Goal: Information Seeking & Learning: Check status

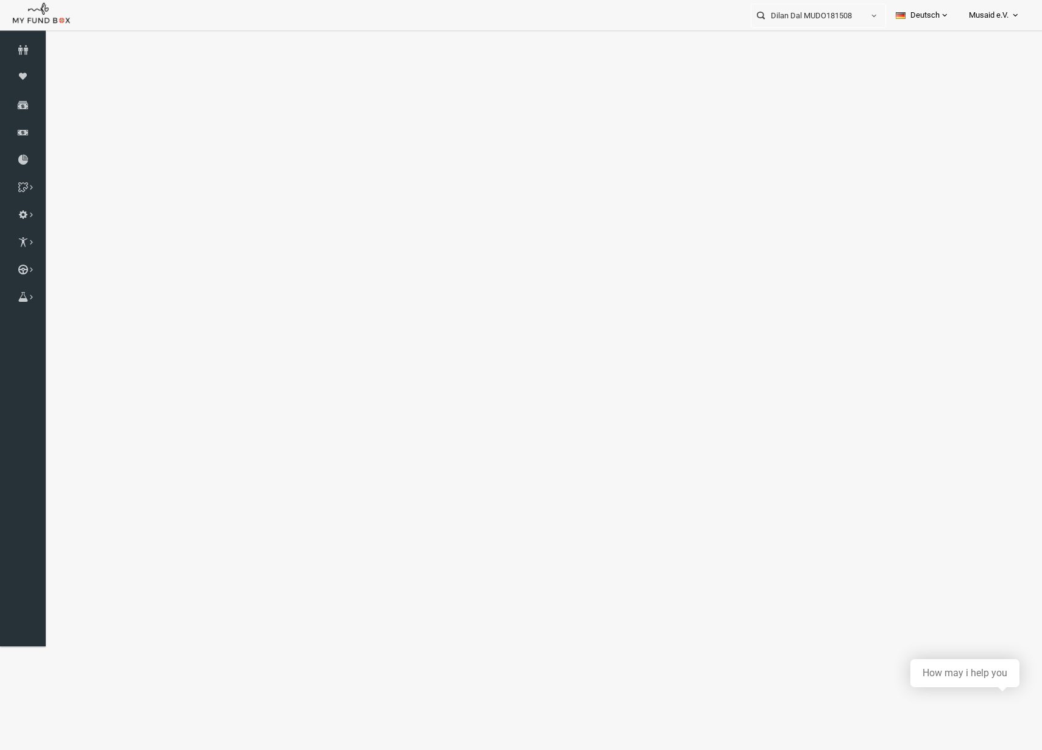
select select "100"
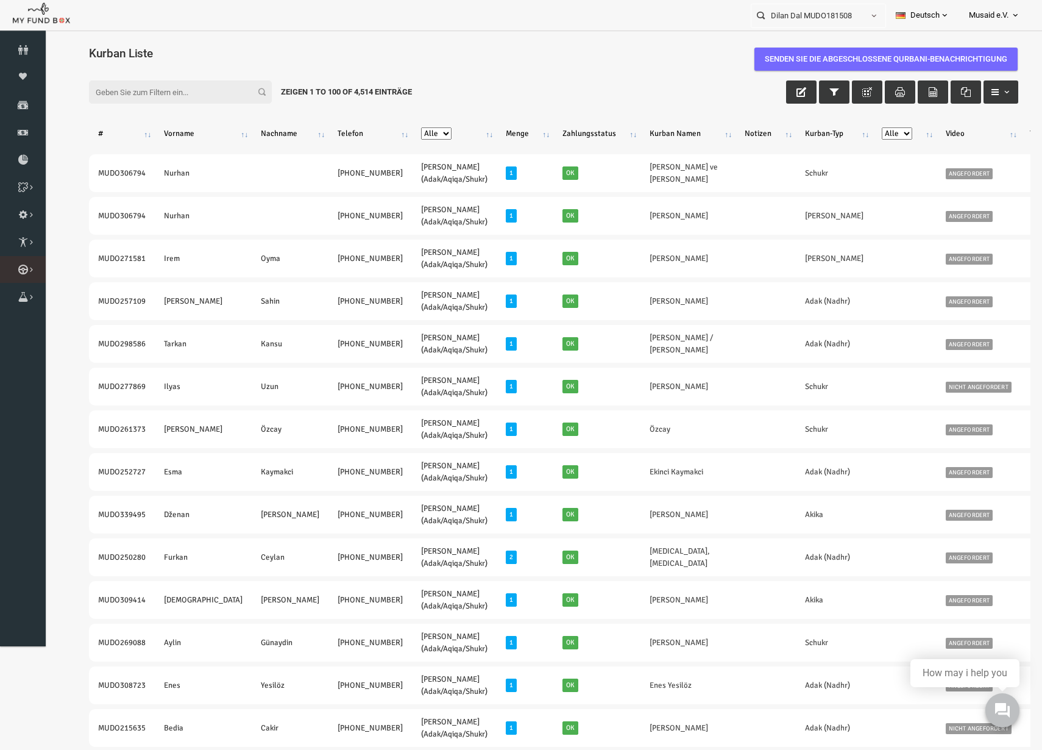
click at [0, 0] on link "Kurban Liste" at bounding box center [0, 0] width 0 height 0
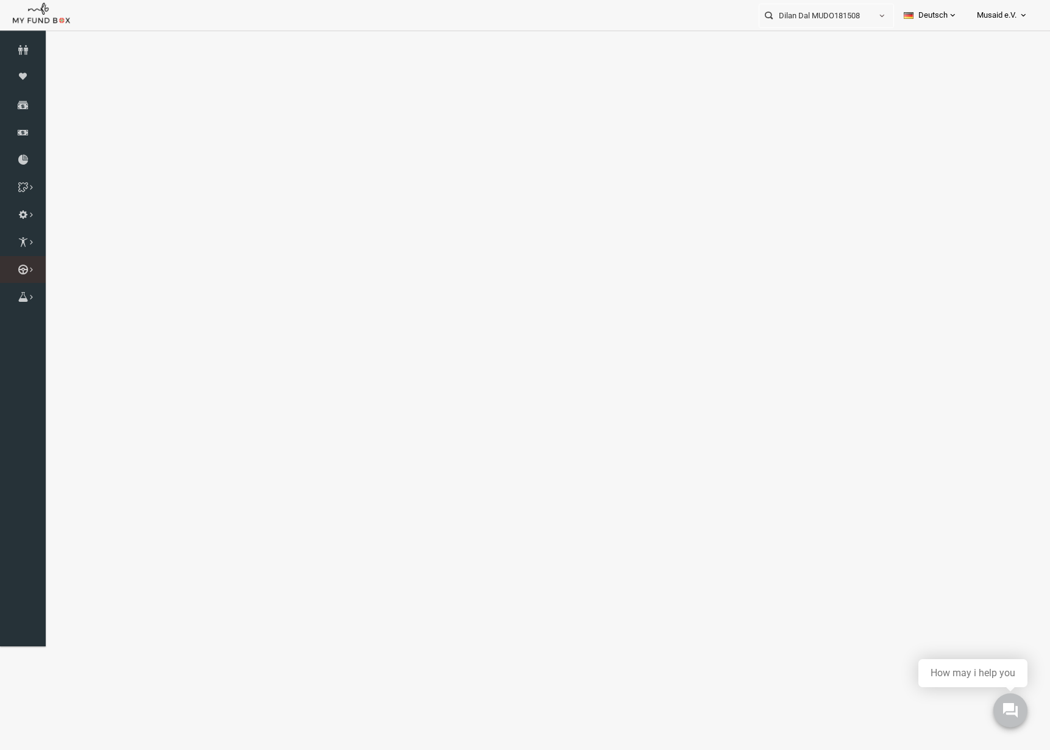
select select "100"
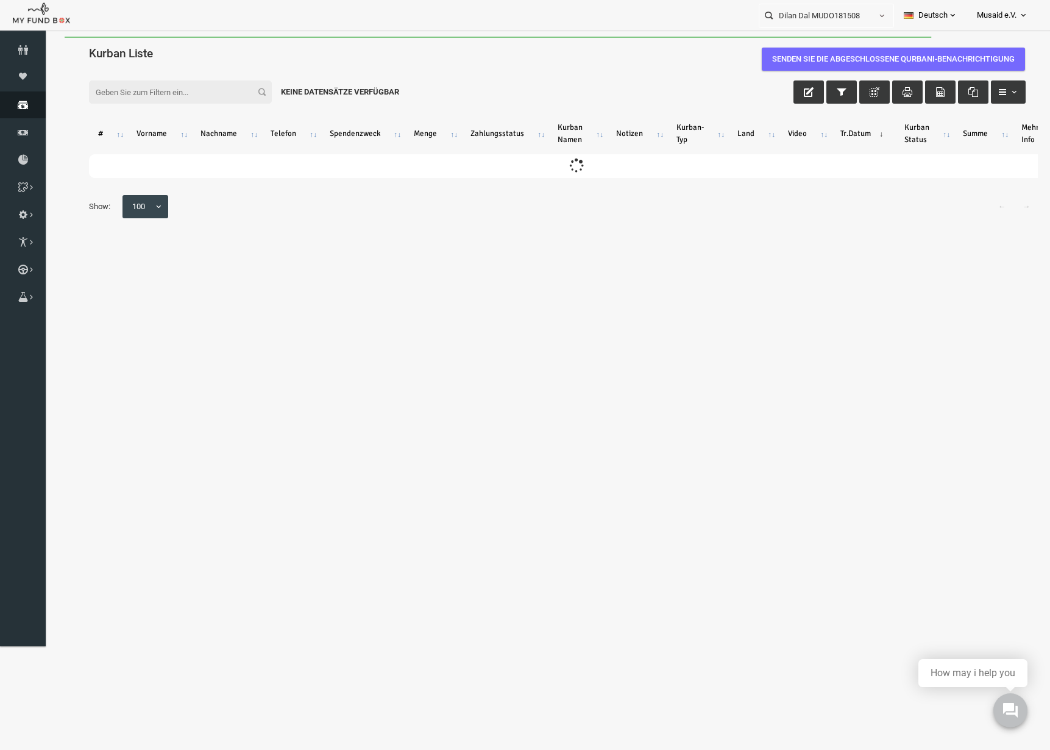
click at [8, 100] on icon at bounding box center [23, 105] width 46 height 10
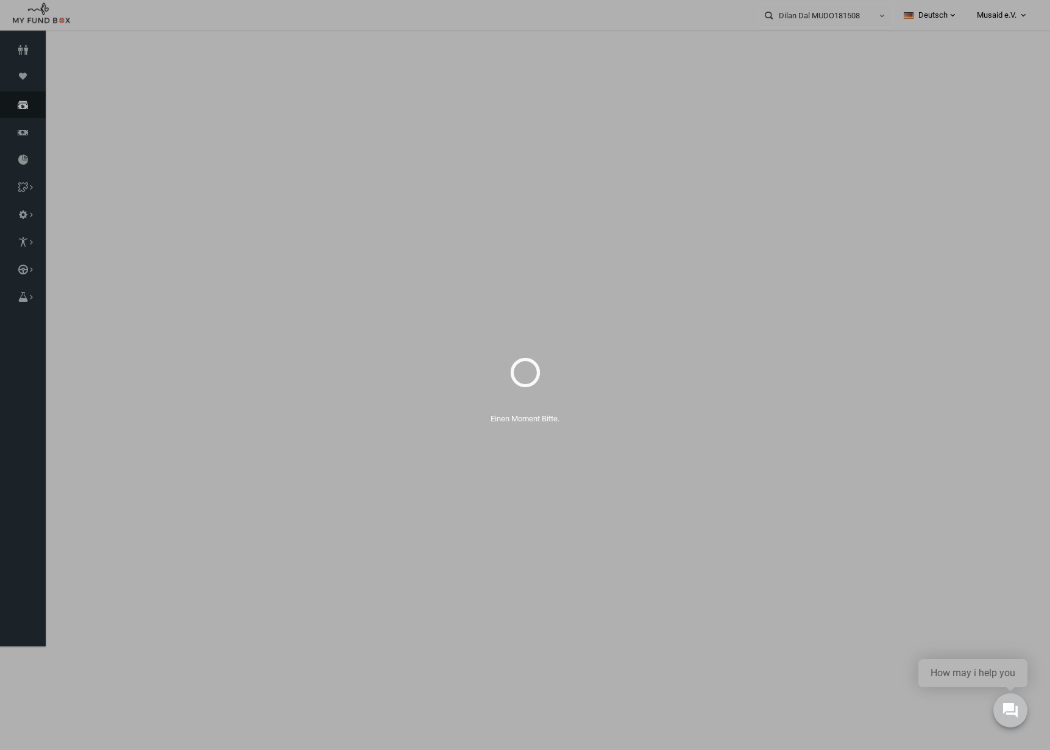
select select "100"
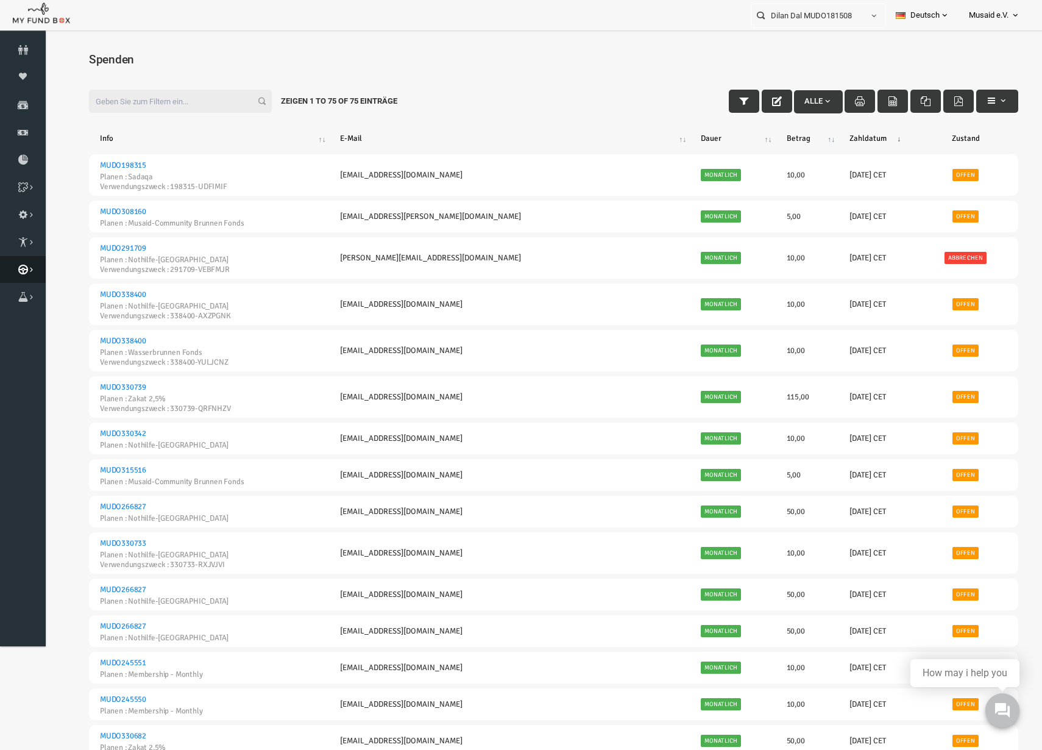
click at [23, 265] on icon at bounding box center [23, 269] width 46 height 10
click at [0, 0] on icon at bounding box center [0, 0] width 0 height 0
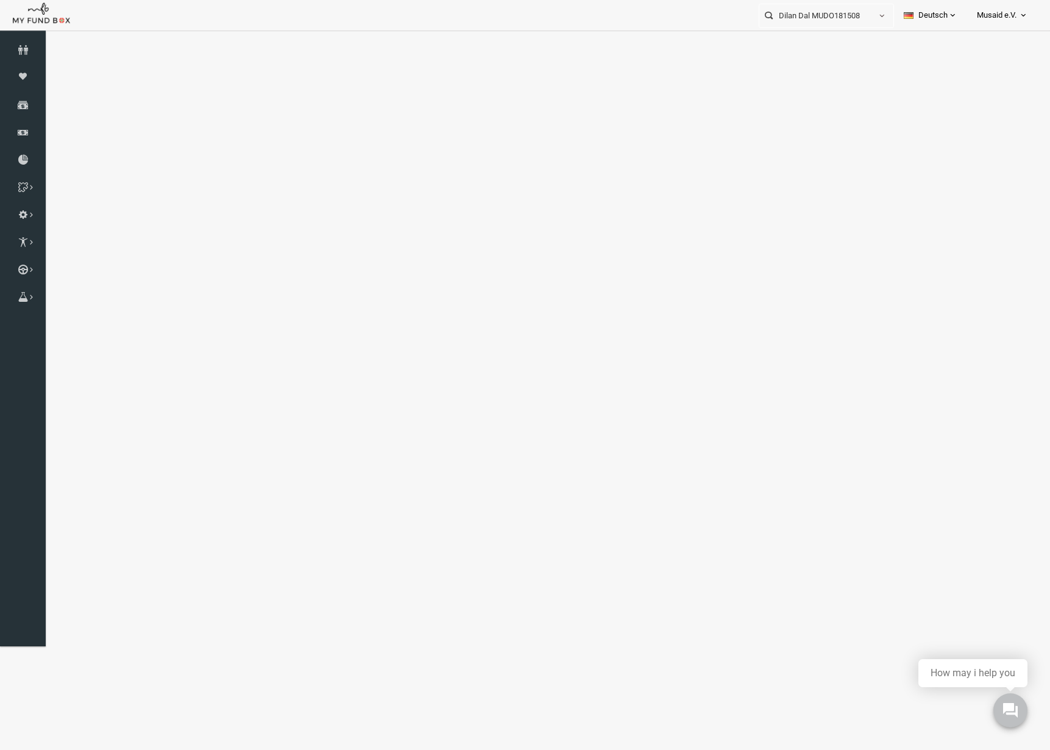
select select "100"
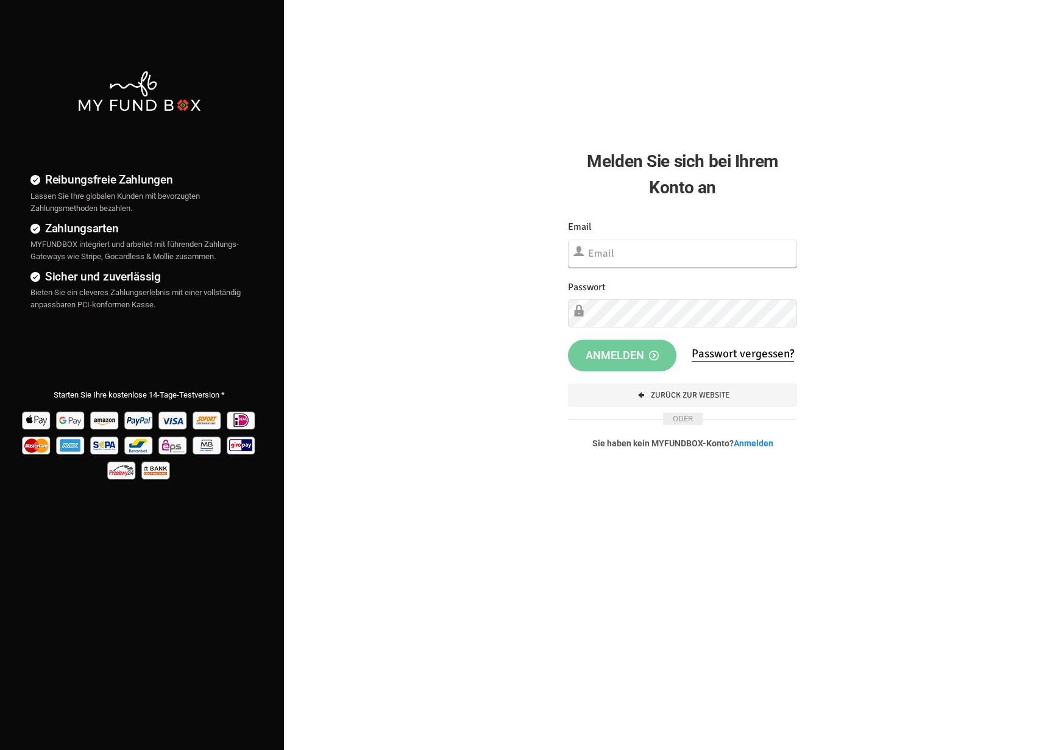
type input "[EMAIL_ADDRESS][DOMAIN_NAME]"
click at [626, 355] on span "Anmelden" at bounding box center [622, 353] width 73 height 13
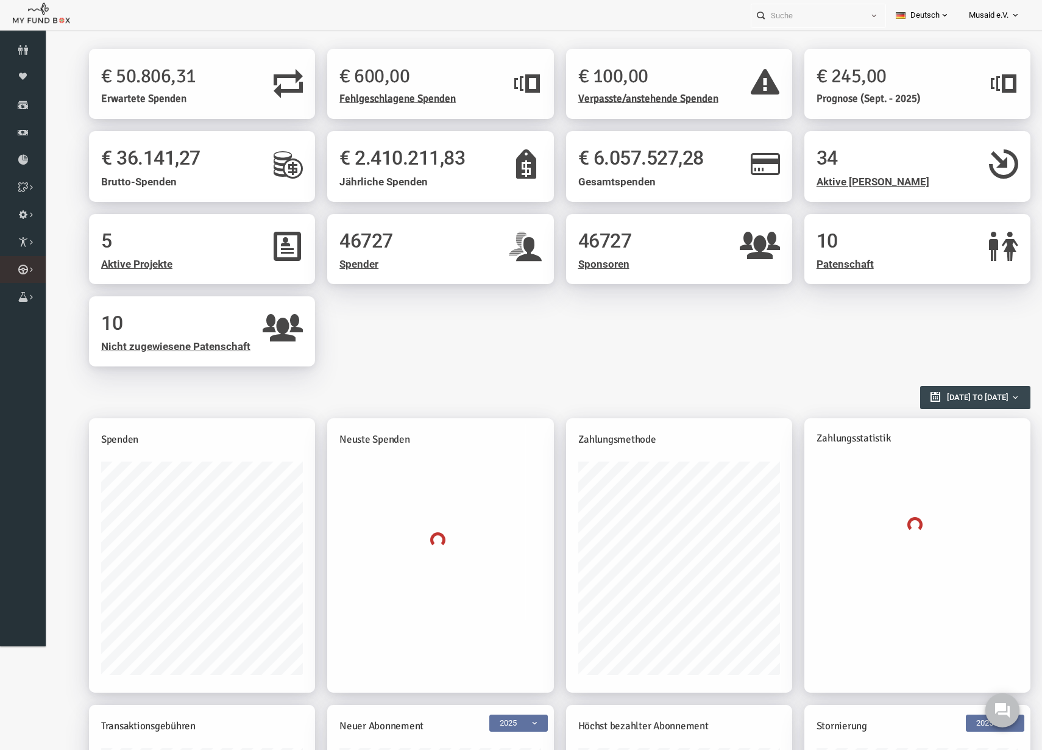
click at [0, 0] on li "Kurban Liste" at bounding box center [0, 0] width 0 height 0
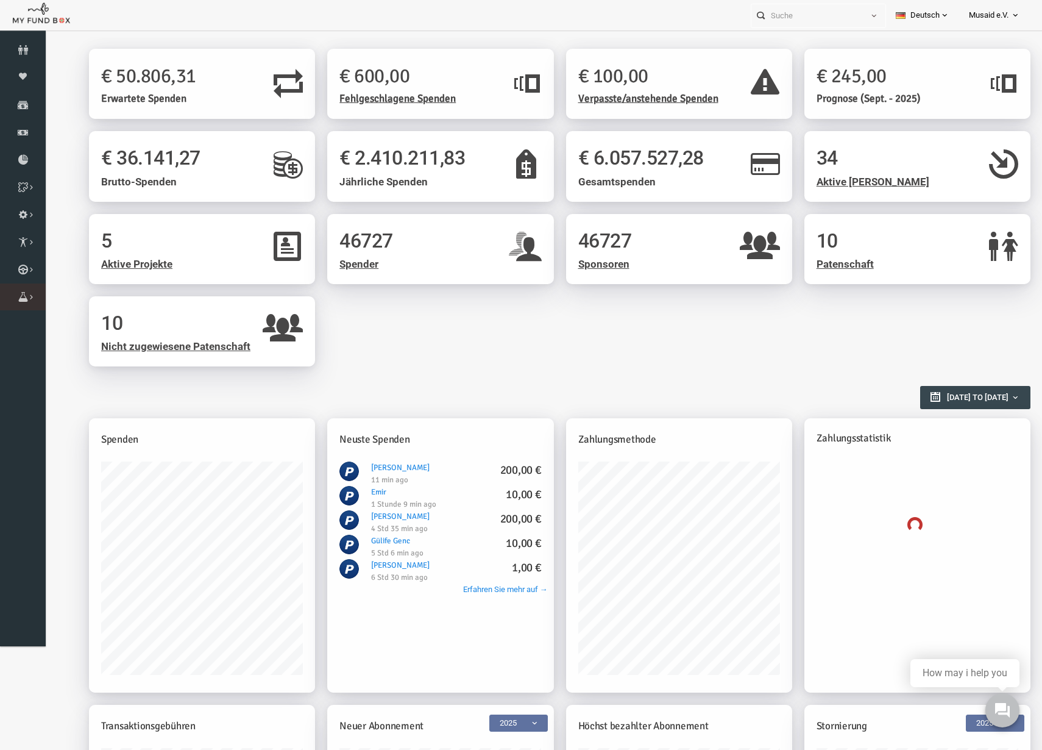
click at [0, 0] on link "Brunnen Liste" at bounding box center [0, 0] width 0 height 0
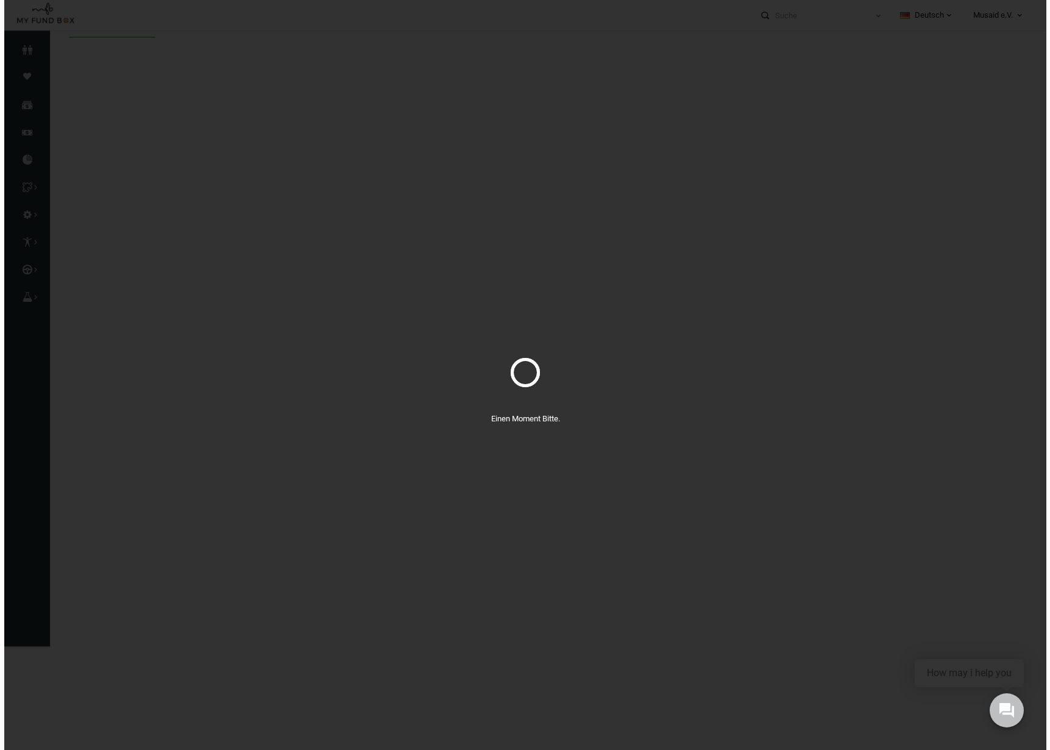
select select "100"
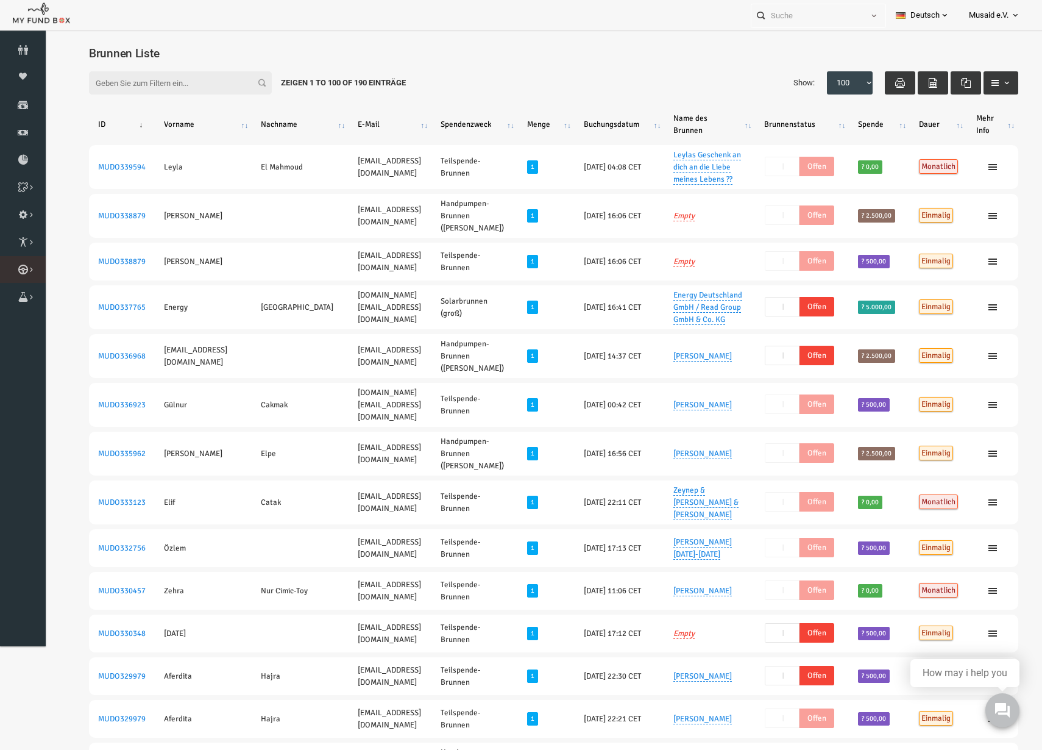
click at [0, 0] on link "Kurban Liste" at bounding box center [0, 0] width 0 height 0
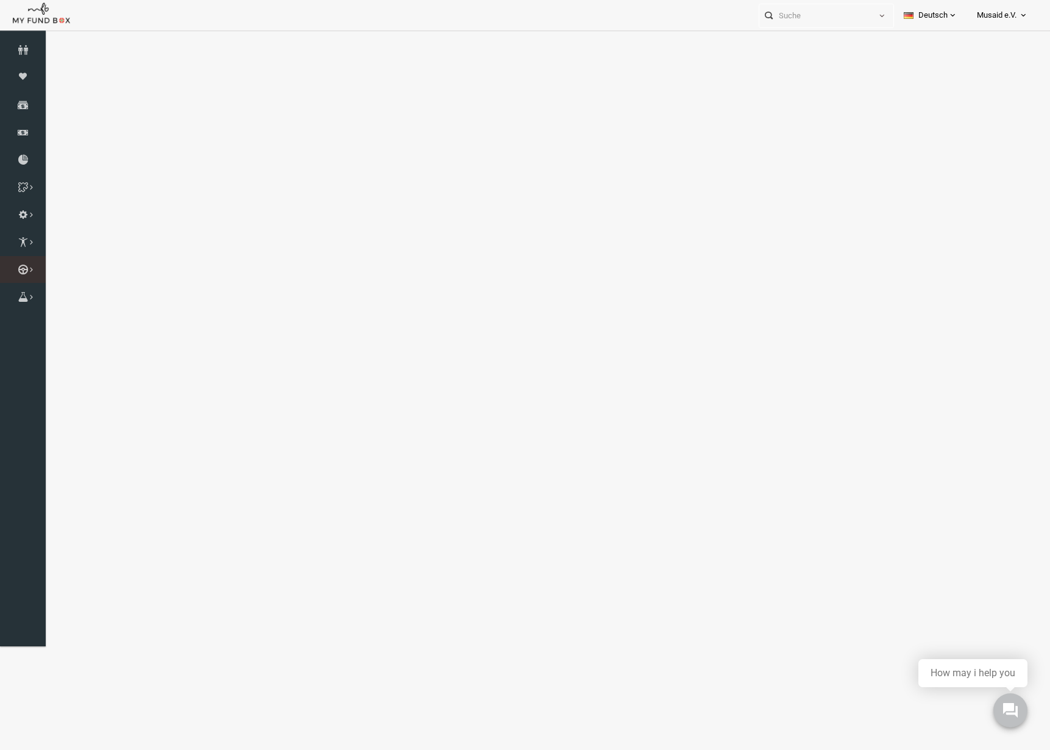
select select "100"
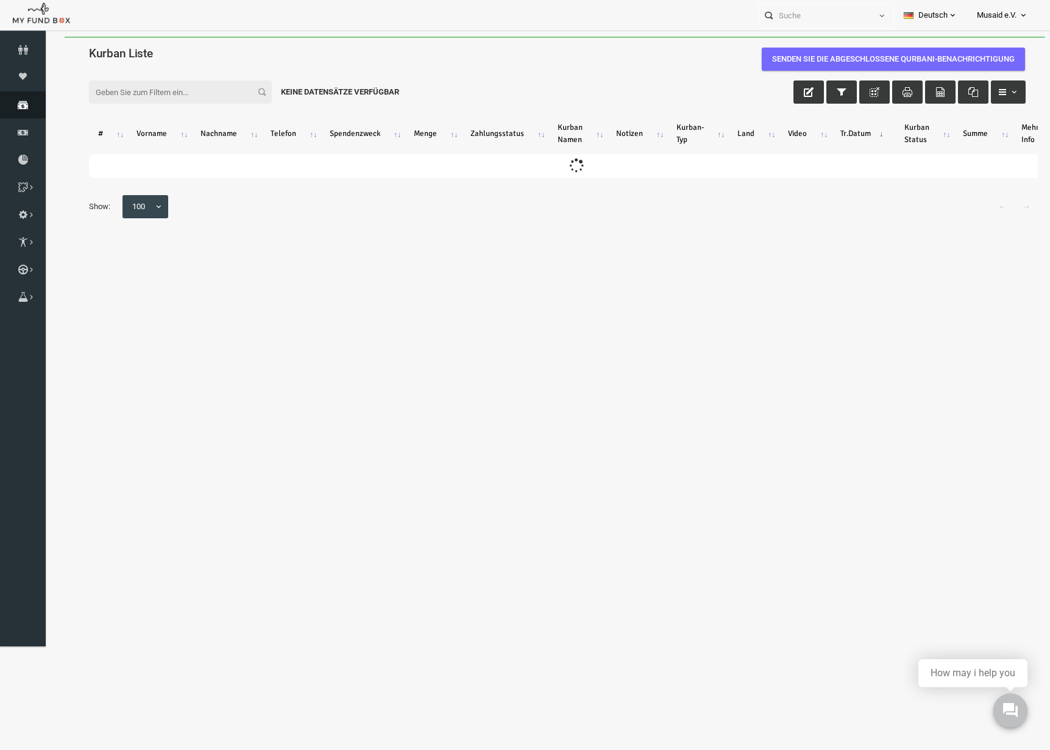
click at [20, 102] on icon at bounding box center [23, 105] width 46 height 10
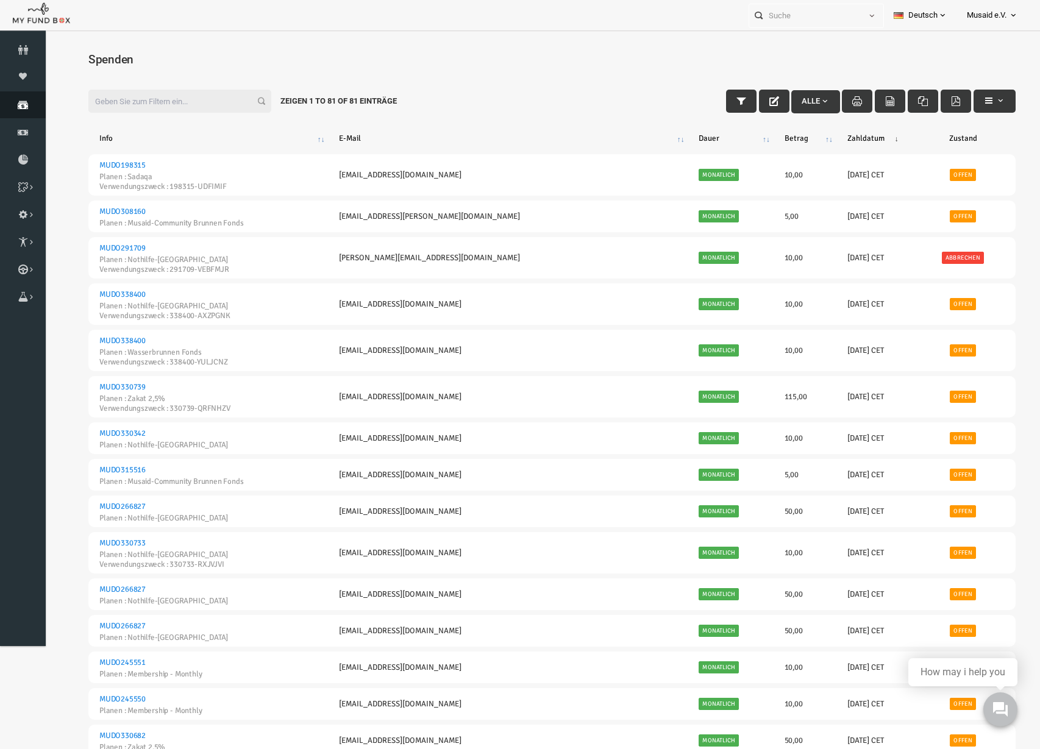
click at [30, 105] on icon at bounding box center [23, 105] width 46 height 10
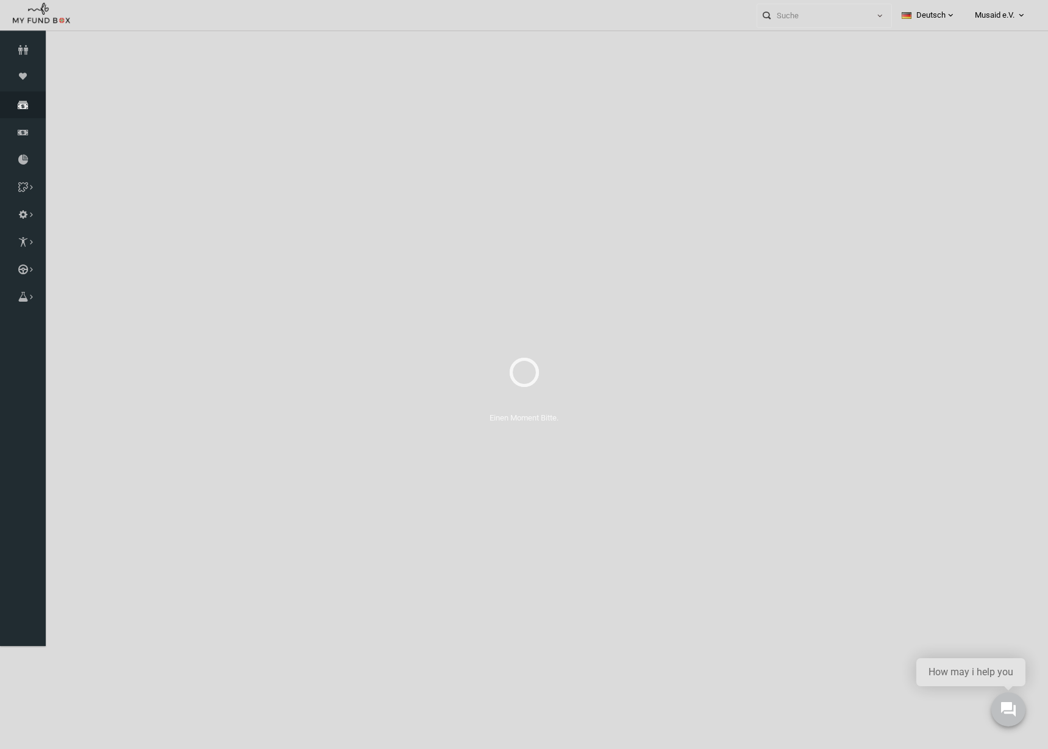
select select "100"
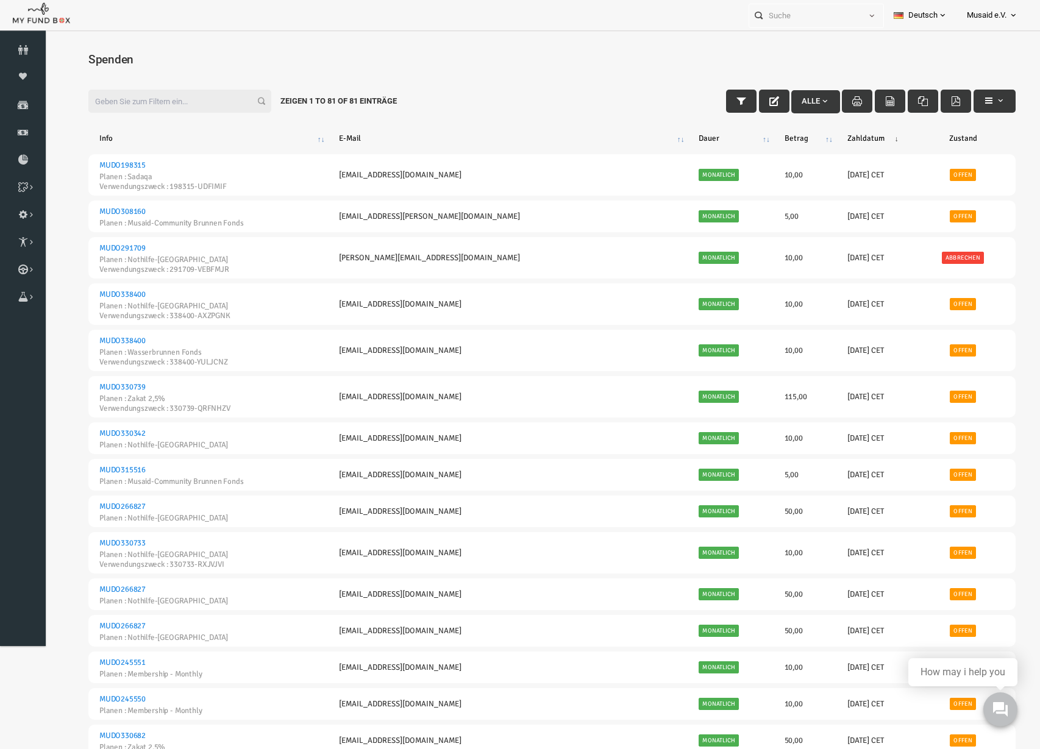
click at [109, 94] on input "Filter:" at bounding box center [159, 101] width 183 height 23
click at [706, 91] on button "button" at bounding box center [721, 101] width 30 height 23
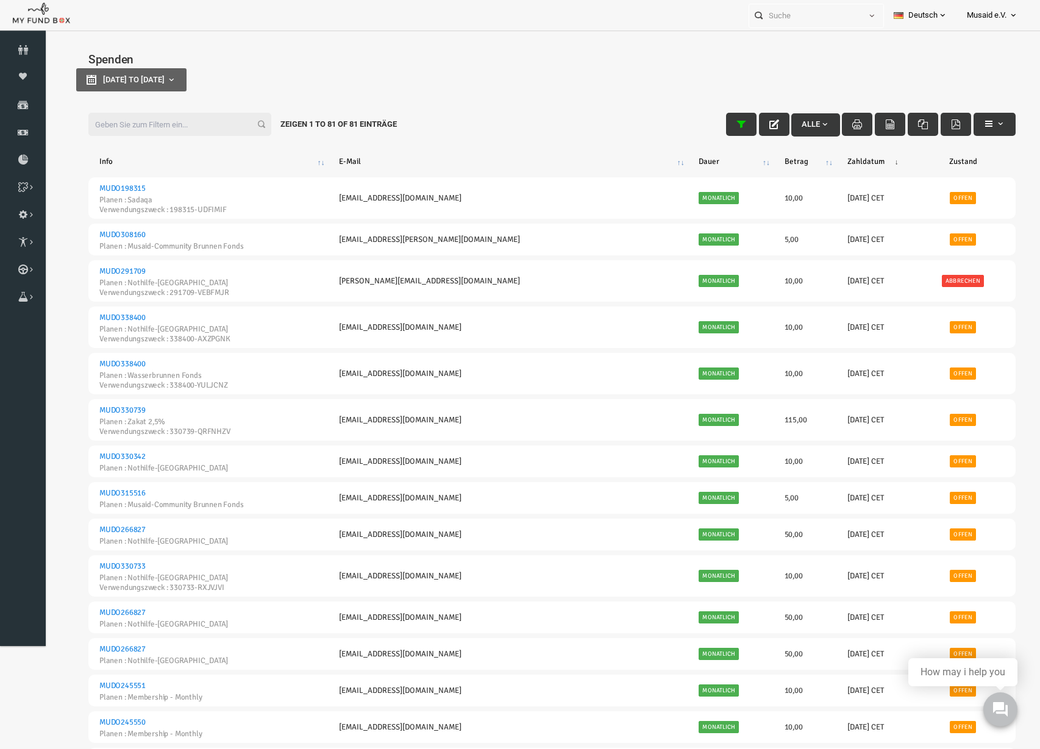
type input "[DATE]"
click at [166, 91] on button "[DATE] to [DATE]" at bounding box center [111, 79] width 110 height 23
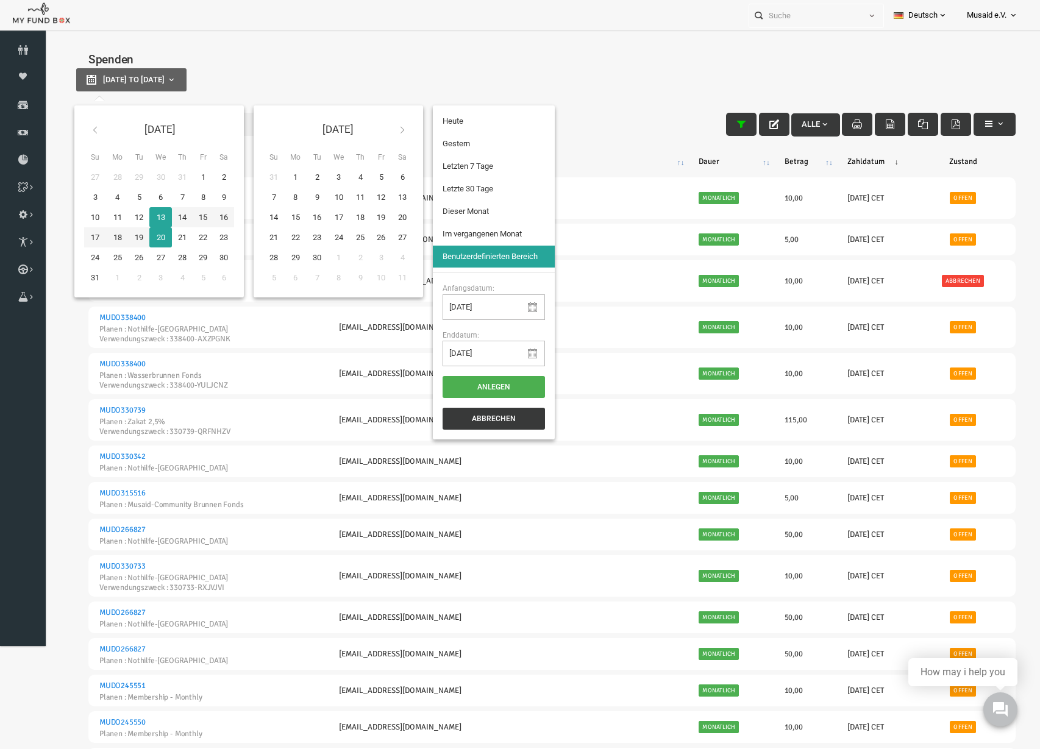
type input "[DATE]"
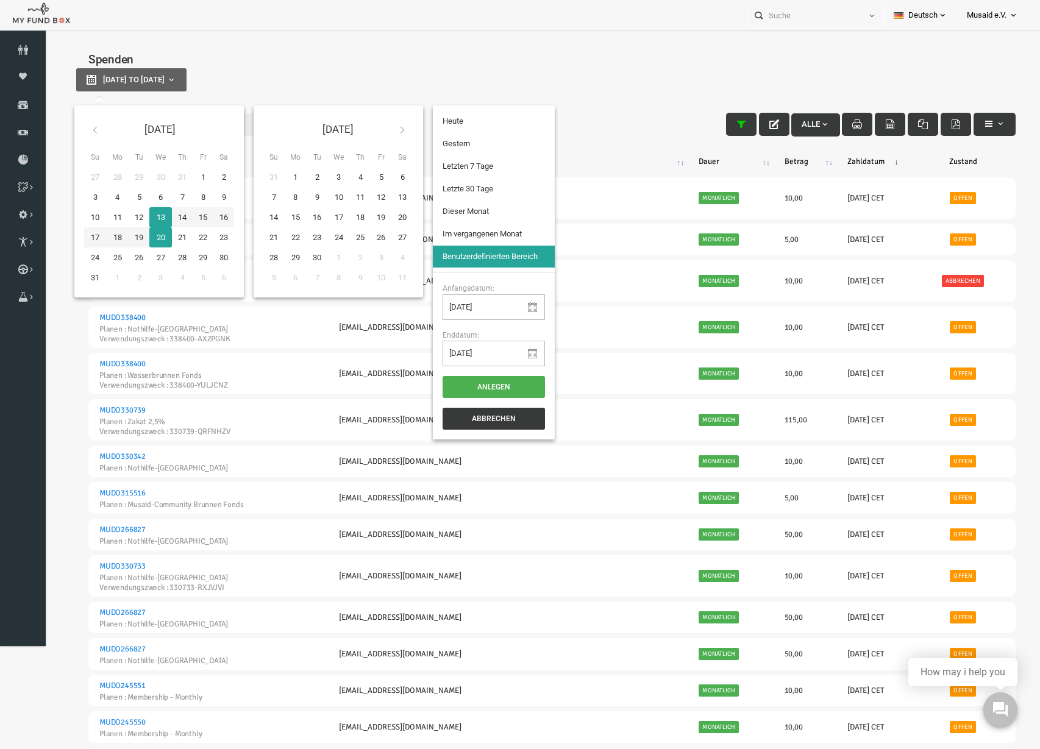
type input "[DATE]"
click at [508, 197] on li "Letzte 30 Tage" at bounding box center [474, 189] width 122 height 22
select select "100"
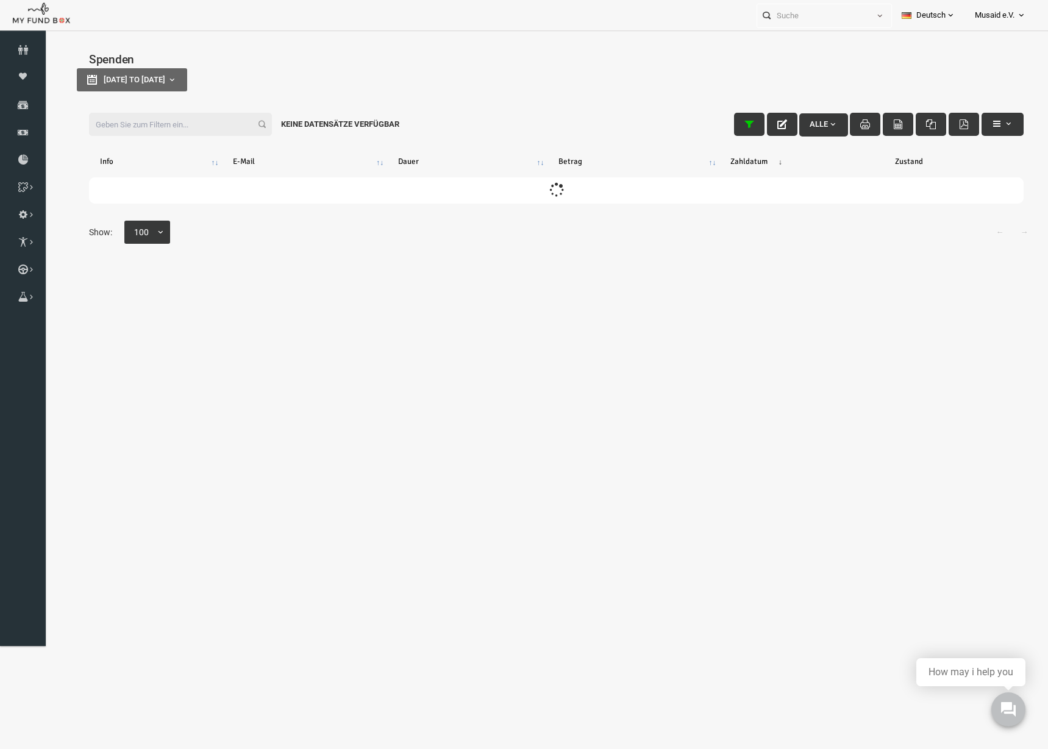
click at [173, 127] on input "Filter:" at bounding box center [159, 124] width 183 height 23
click at [166, 98] on div "Filter: Alle Keine Datensätze verfügbar Info E-Mail [PERSON_NAME] Betrag Zahlda…" at bounding box center [535, 181] width 983 height 174
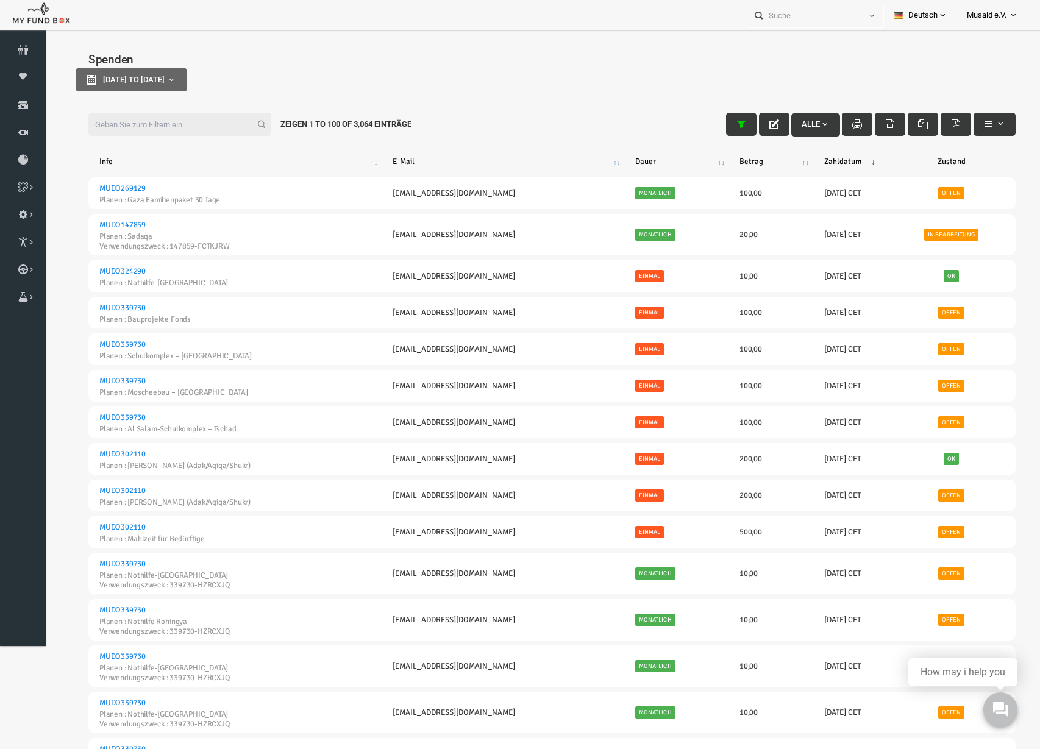
click at [217, 119] on input "Filter:" at bounding box center [159, 124] width 183 height 23
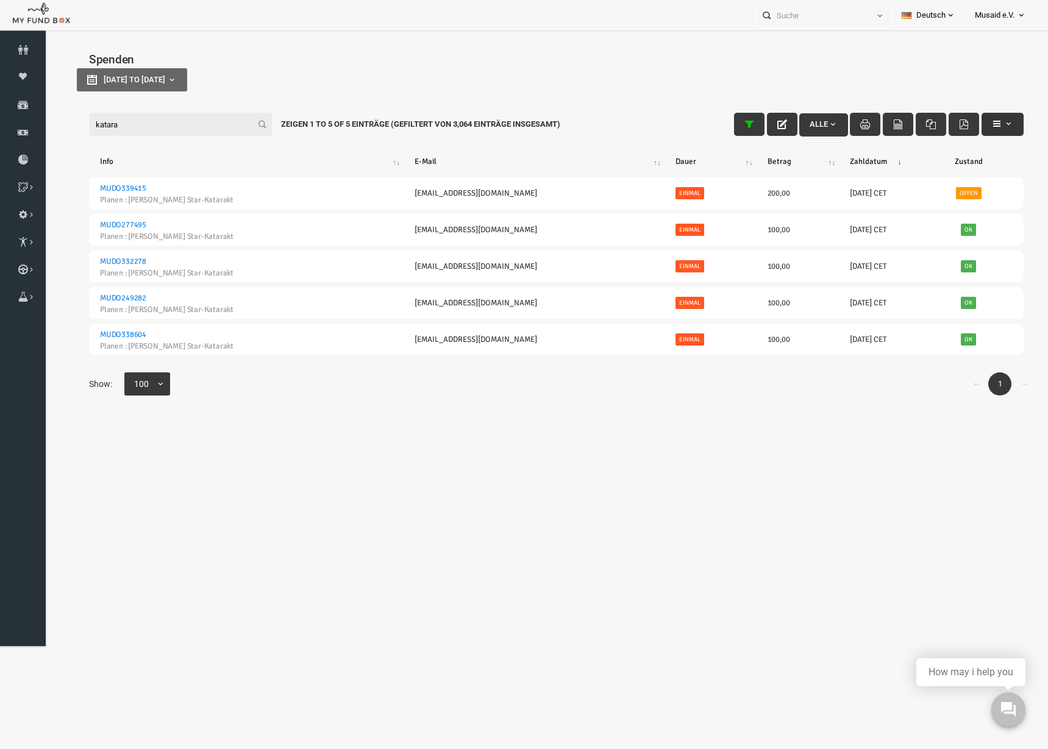
type input "katara"
click at [973, 121] on icon "button" at bounding box center [976, 124] width 10 height 10
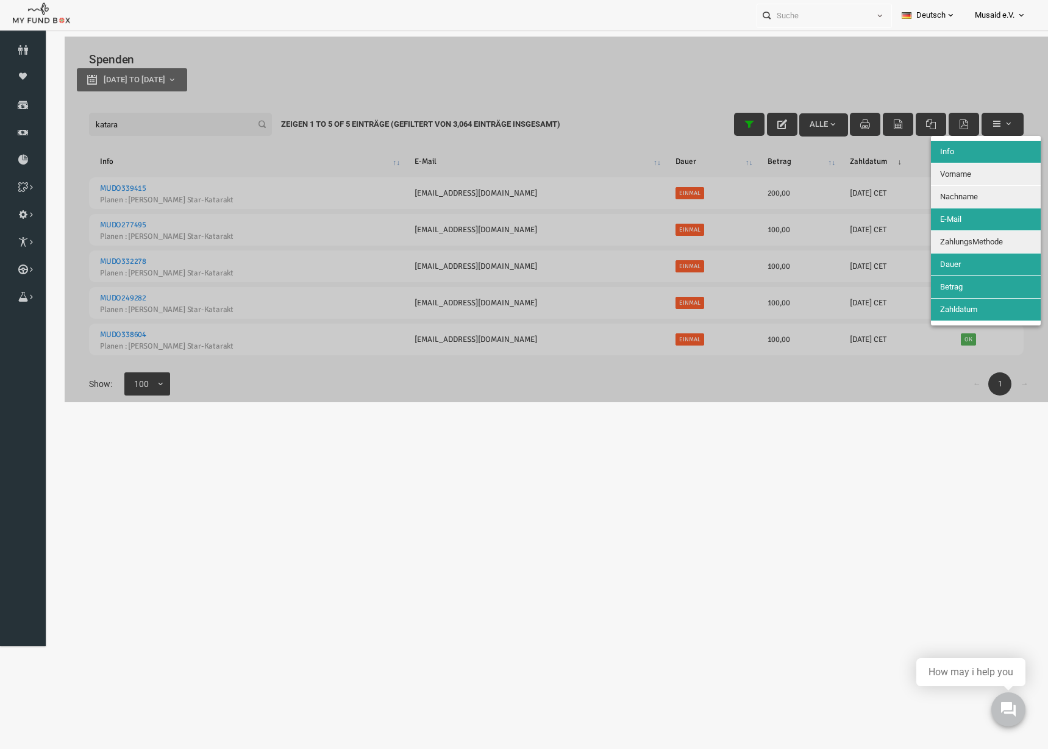
click at [964, 195] on button "Nachname" at bounding box center [965, 197] width 110 height 22
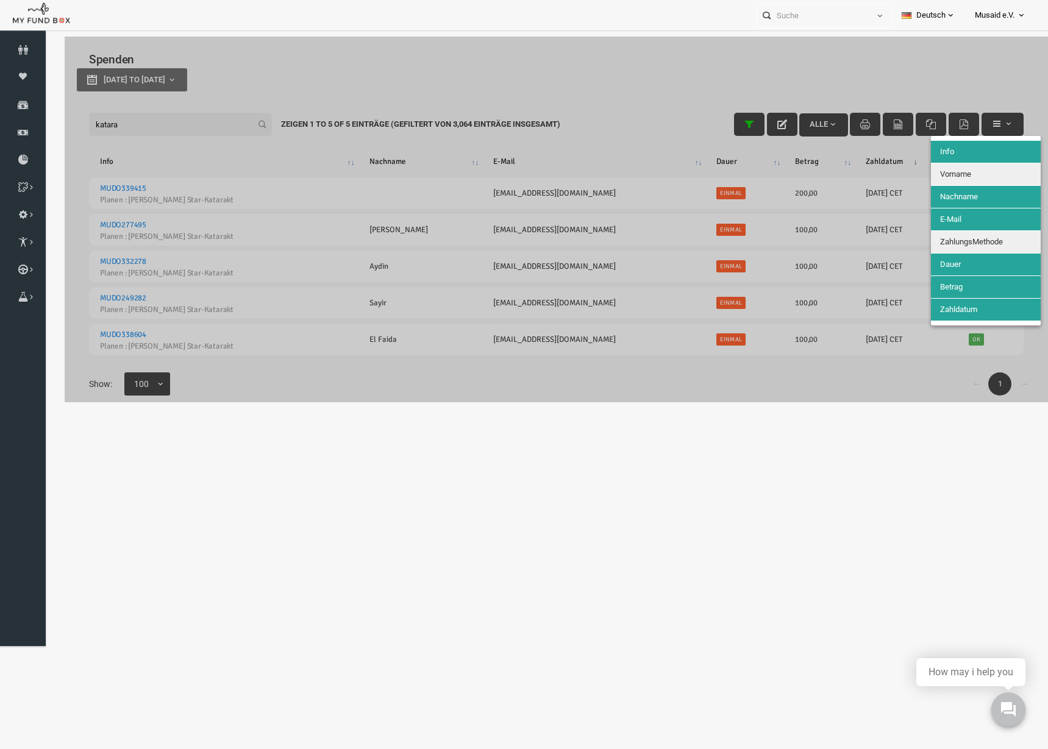
drag, startPoint x: 970, startPoint y: 177, endPoint x: 971, endPoint y: 231, distance: 53.7
click at [970, 179] on button "Vorname" at bounding box center [965, 174] width 110 height 22
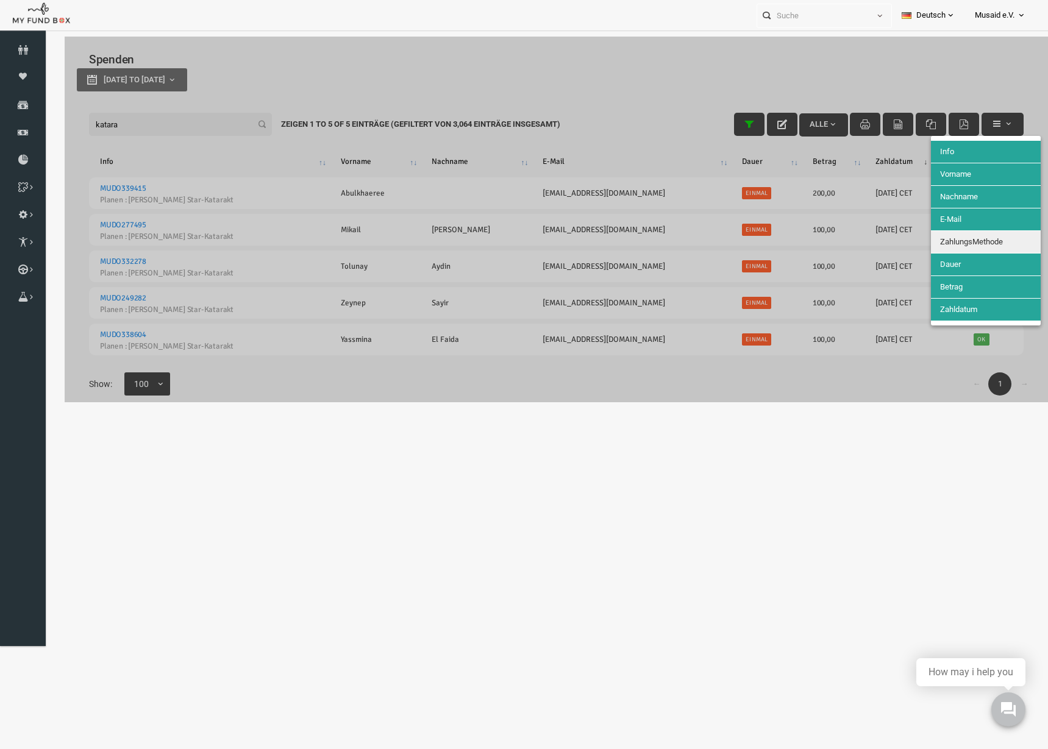
click at [973, 237] on span "ZahlungsMethode" at bounding box center [950, 241] width 63 height 9
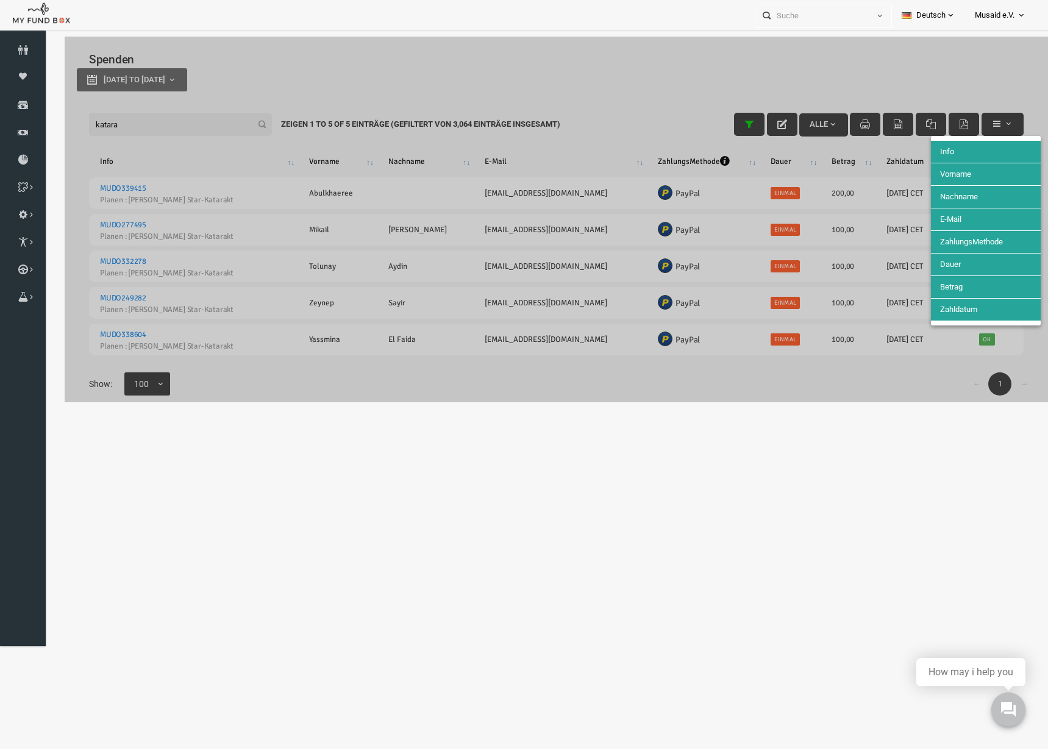
click at [738, 330] on div at bounding box center [535, 220] width 983 height 366
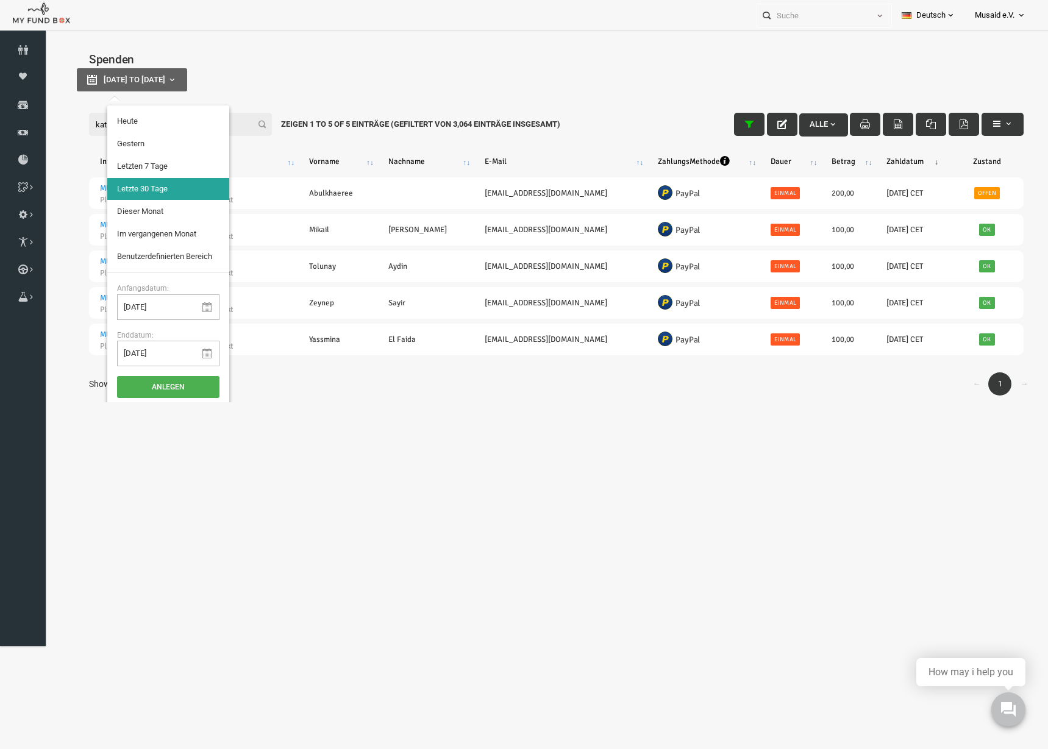
click at [166, 87] on button "[DATE] to [DATE]" at bounding box center [111, 79] width 110 height 23
type input "[DATE]"
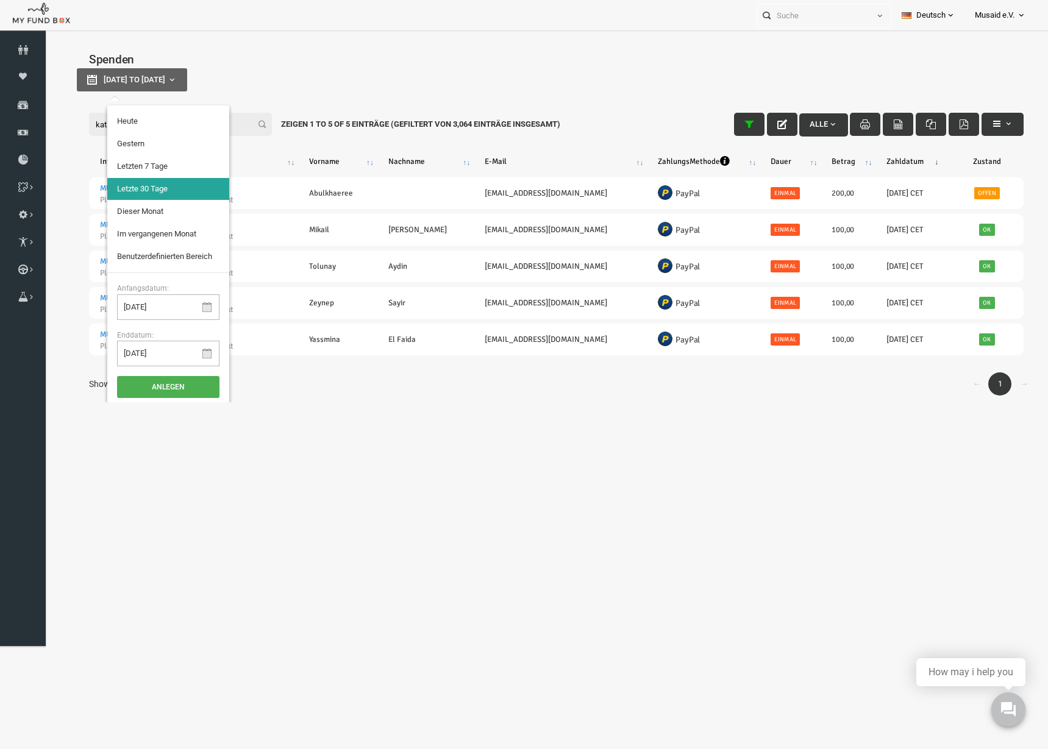
type input "[DATE]"
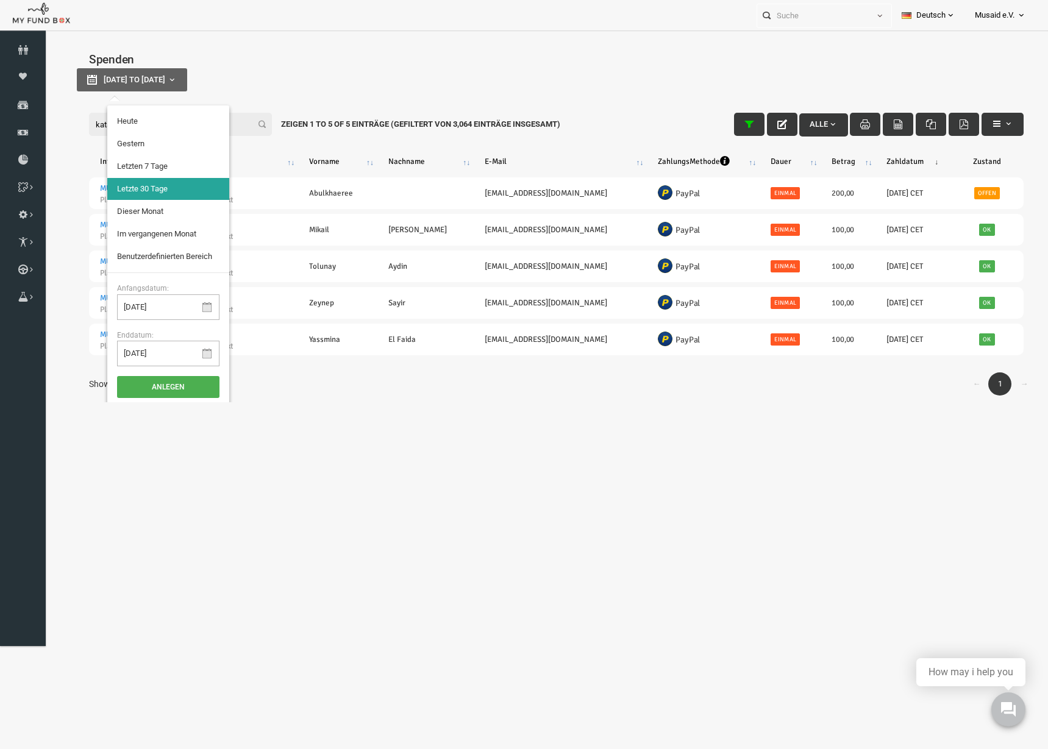
type input "[DATE]"
click at [967, 99] on div "Filter: katara Alle Zeigen 1 to 5 of 5 Einträge (Gefiltert von 3,064 Einträge i…" at bounding box center [535, 257] width 983 height 326
type input "[DATE]"
click at [22, 168] on link "Berichte herunterladen" at bounding box center [23, 159] width 46 height 27
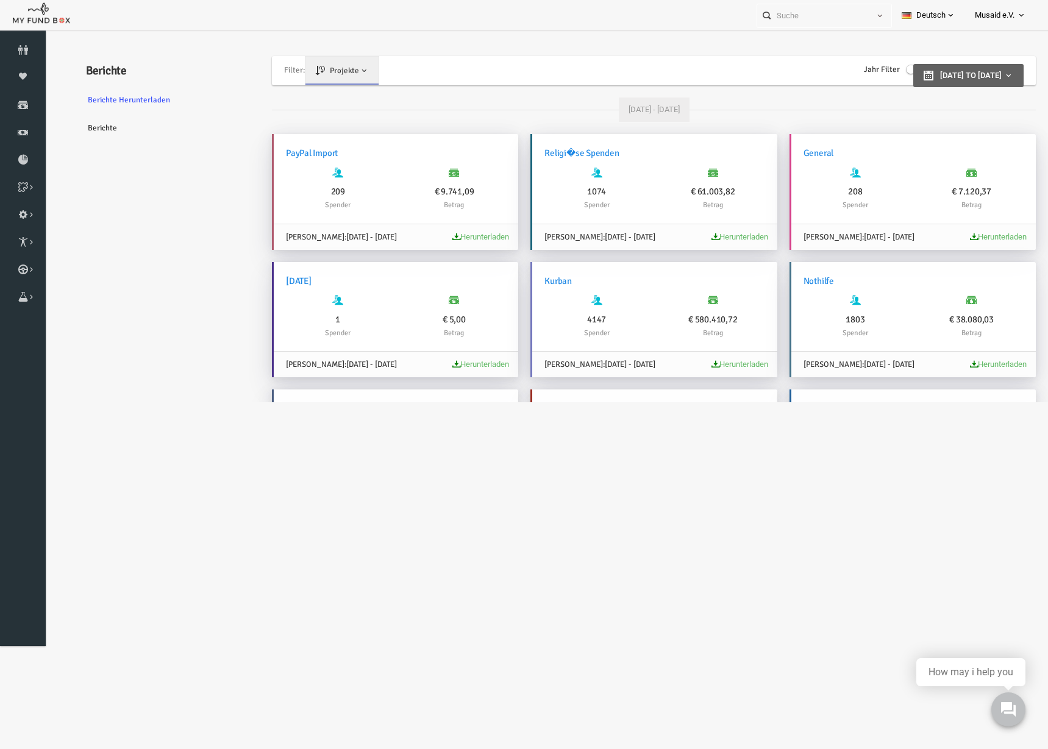
type input "[DATE]"
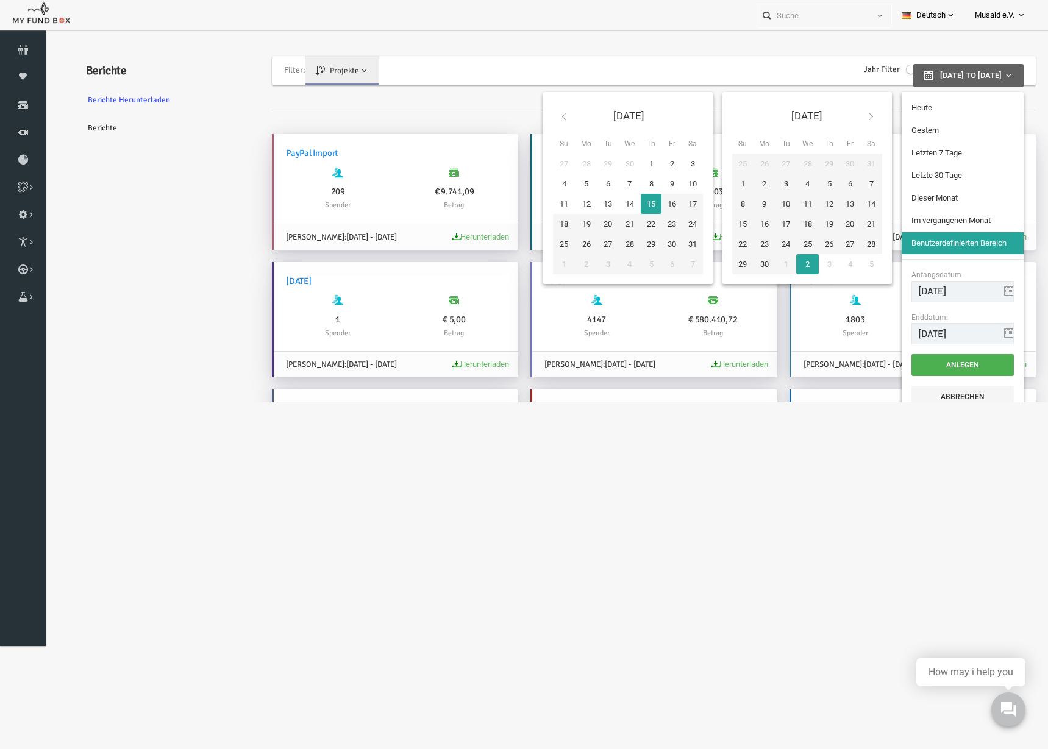
click at [919, 71] on span "[DATE] to [DATE]" at bounding box center [950, 75] width 62 height 9
type input "[DATE]"
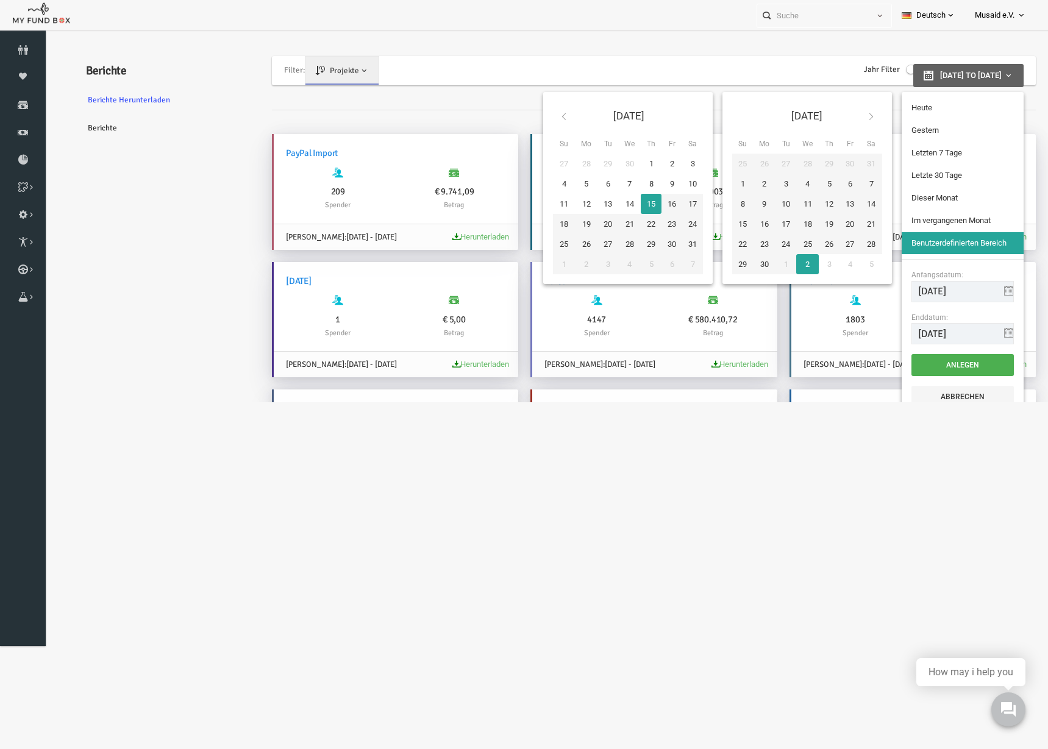
type input "[DATE]"
click at [845, 118] on icon at bounding box center [850, 117] width 10 height 10
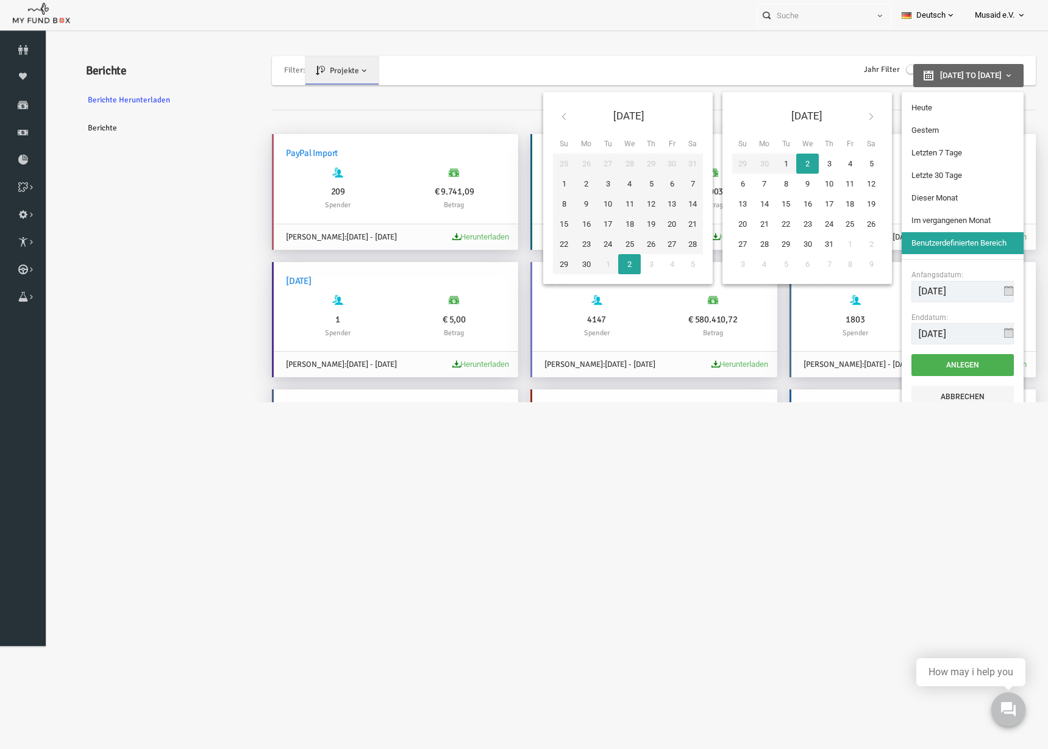
type input "[DATE]"
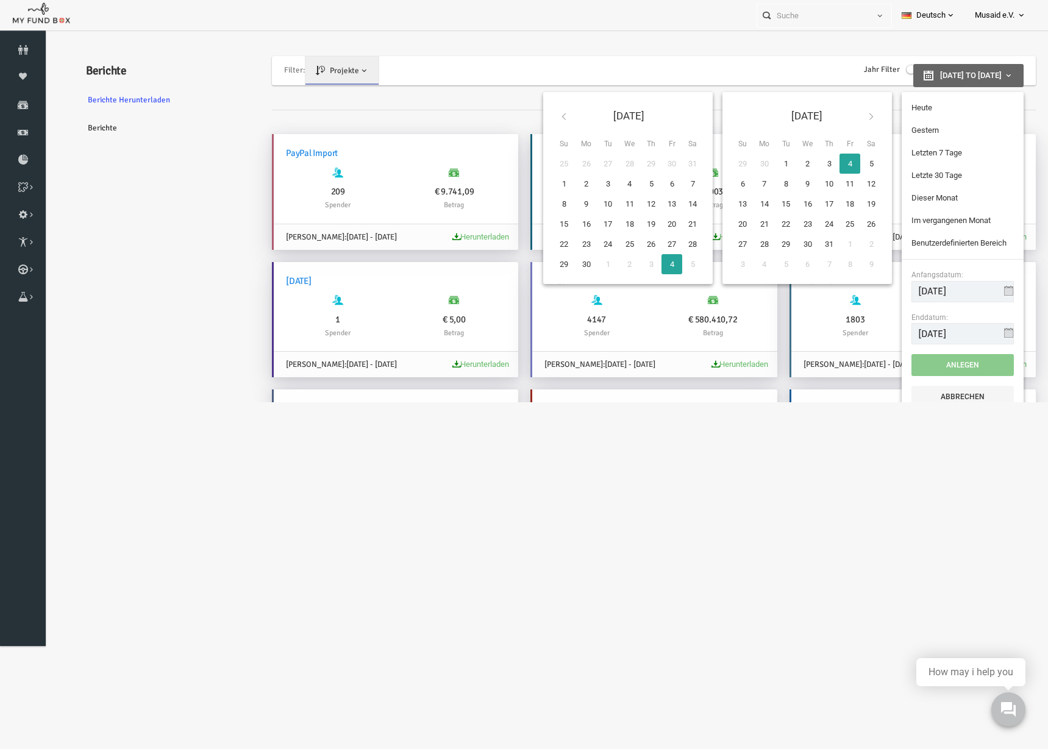
type input "[DATE]"
click at [845, 119] on icon at bounding box center [850, 117] width 10 height 10
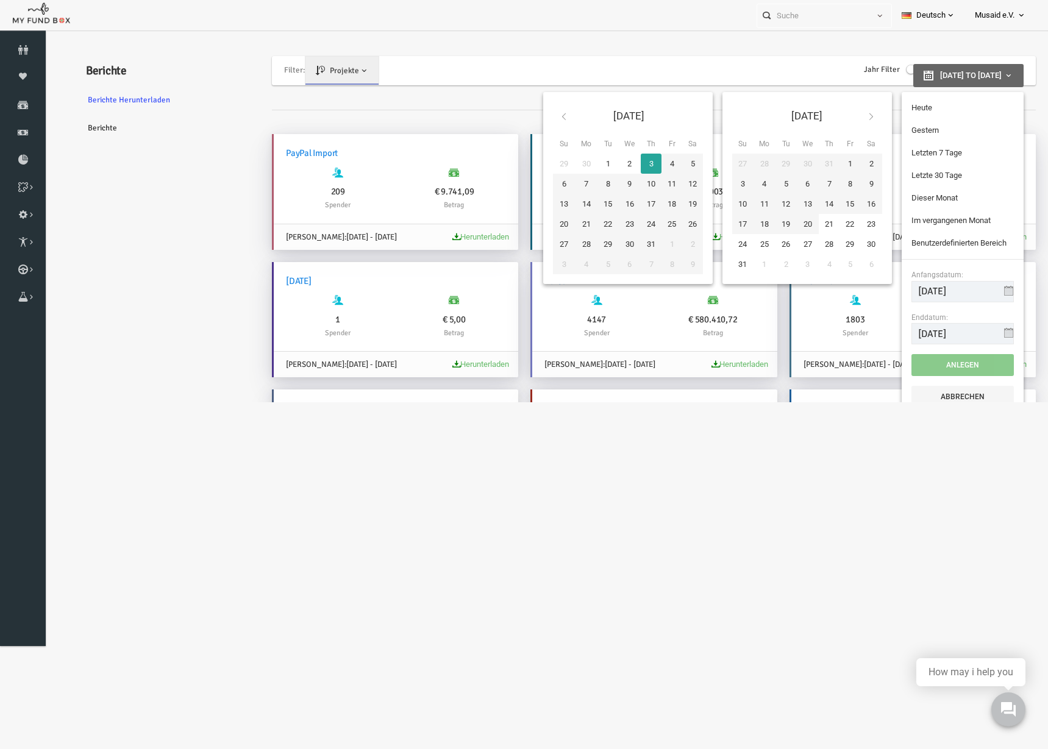
type input "[DATE]"
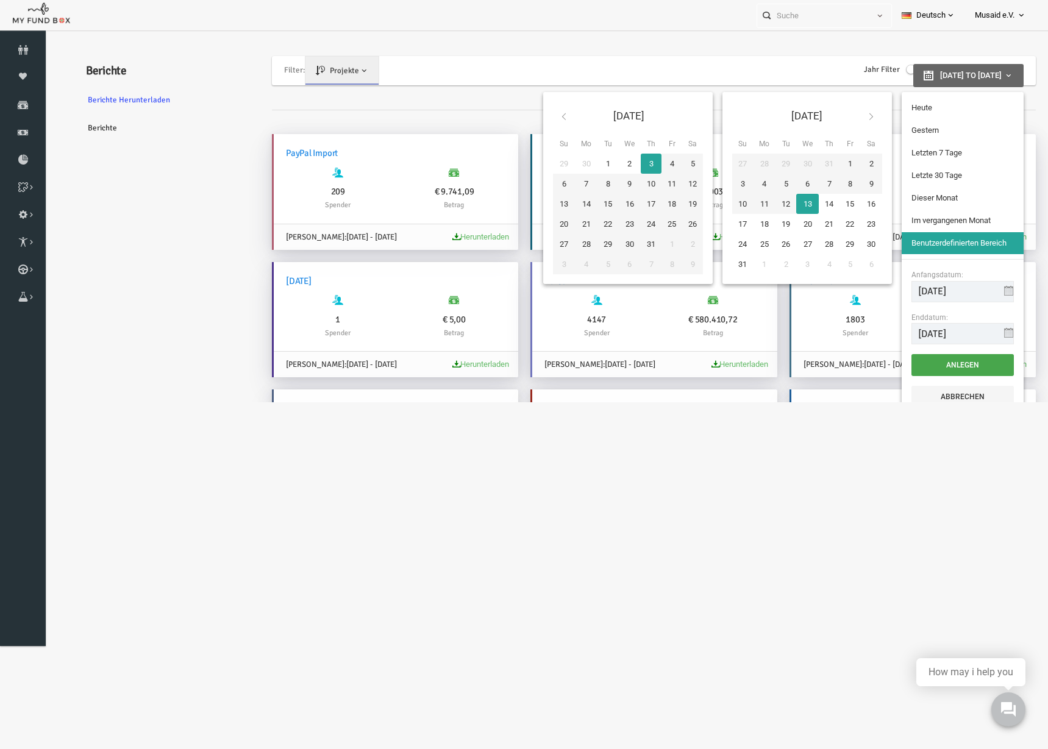
click at [932, 358] on button "Anlegen" at bounding box center [941, 365] width 102 height 22
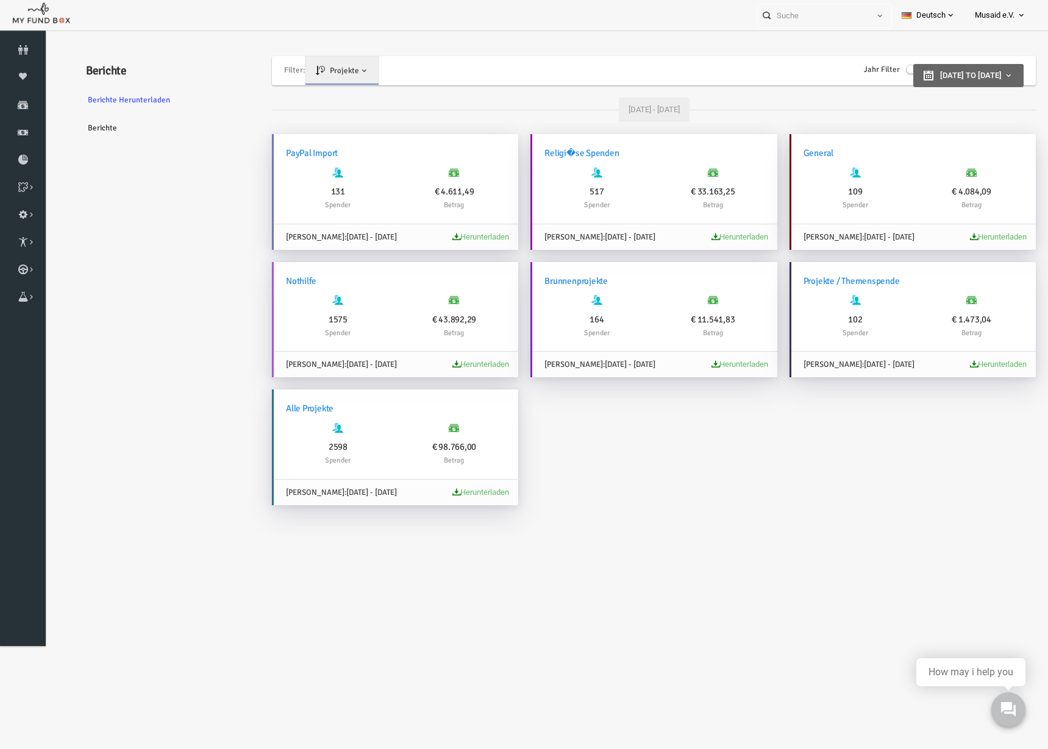
click at [472, 494] on link "Herunterladen" at bounding box center [459, 492] width 57 height 9
click at [12, 102] on icon at bounding box center [23, 105] width 46 height 10
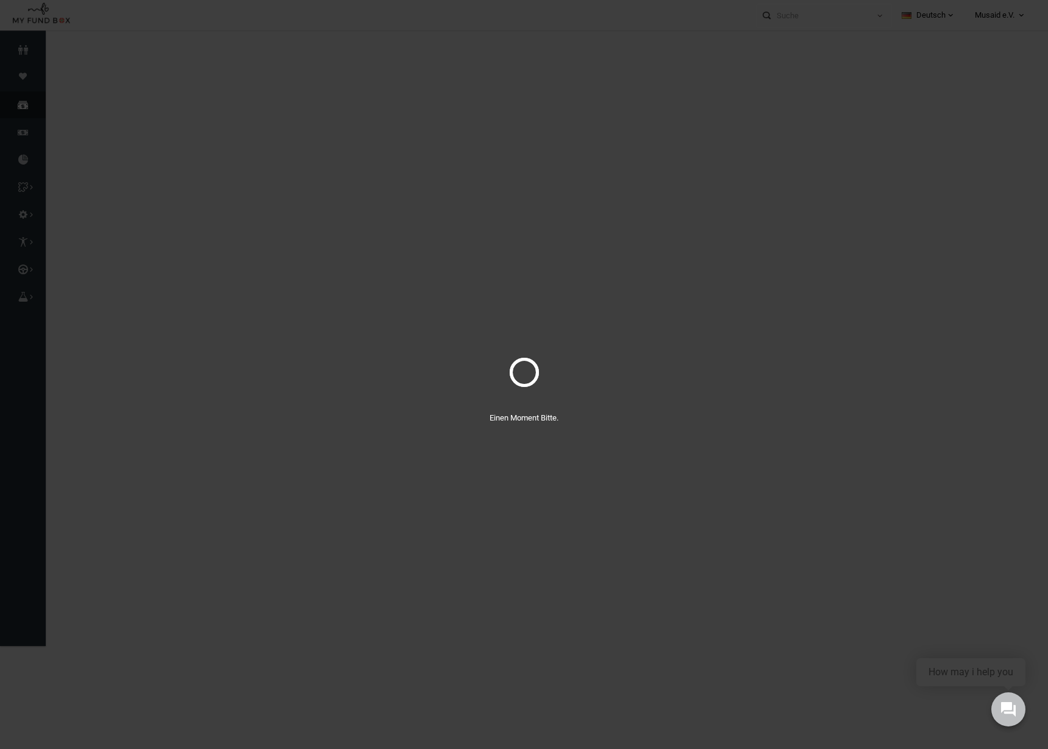
select select "100"
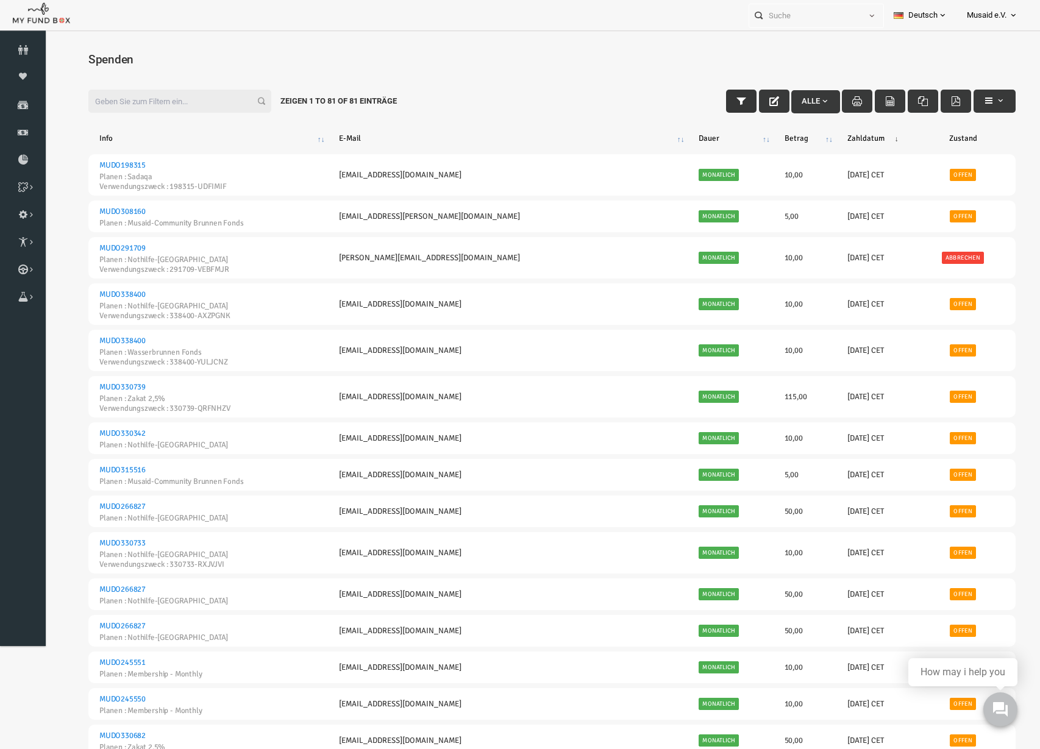
drag, startPoint x: 719, startPoint y: 90, endPoint x: 392, endPoint y: 108, distance: 326.5
click at [719, 91] on button "button" at bounding box center [721, 101] width 30 height 23
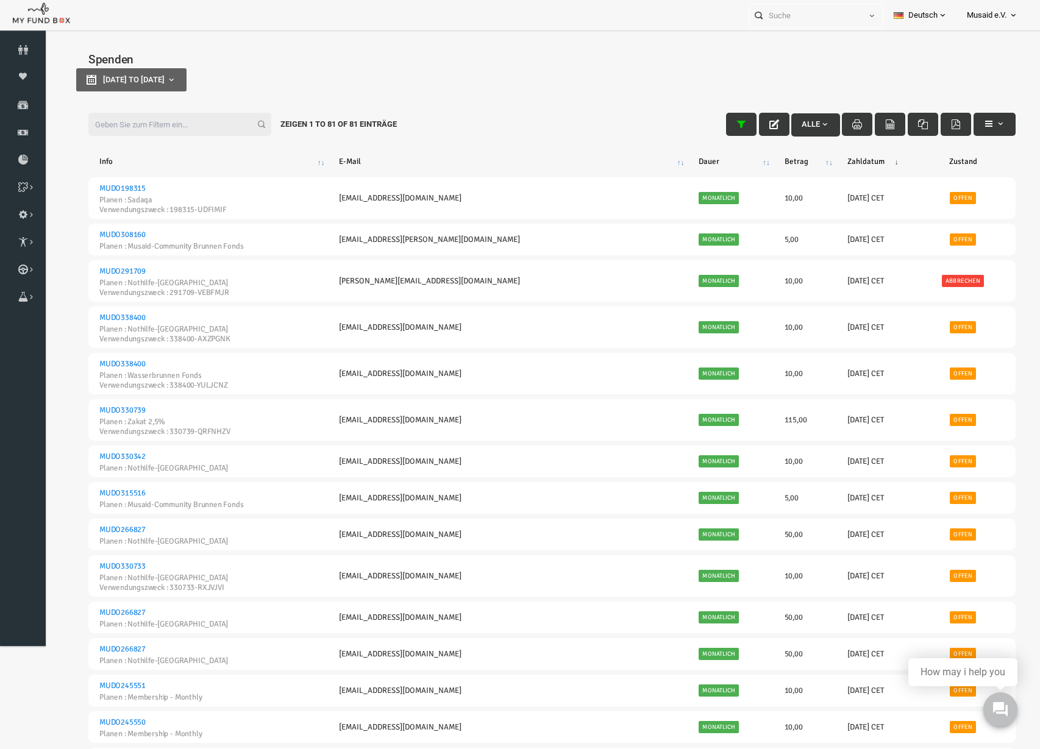
type input "[DATE]"
click at [115, 87] on button "[DATE] to [DATE]" at bounding box center [111, 79] width 110 height 23
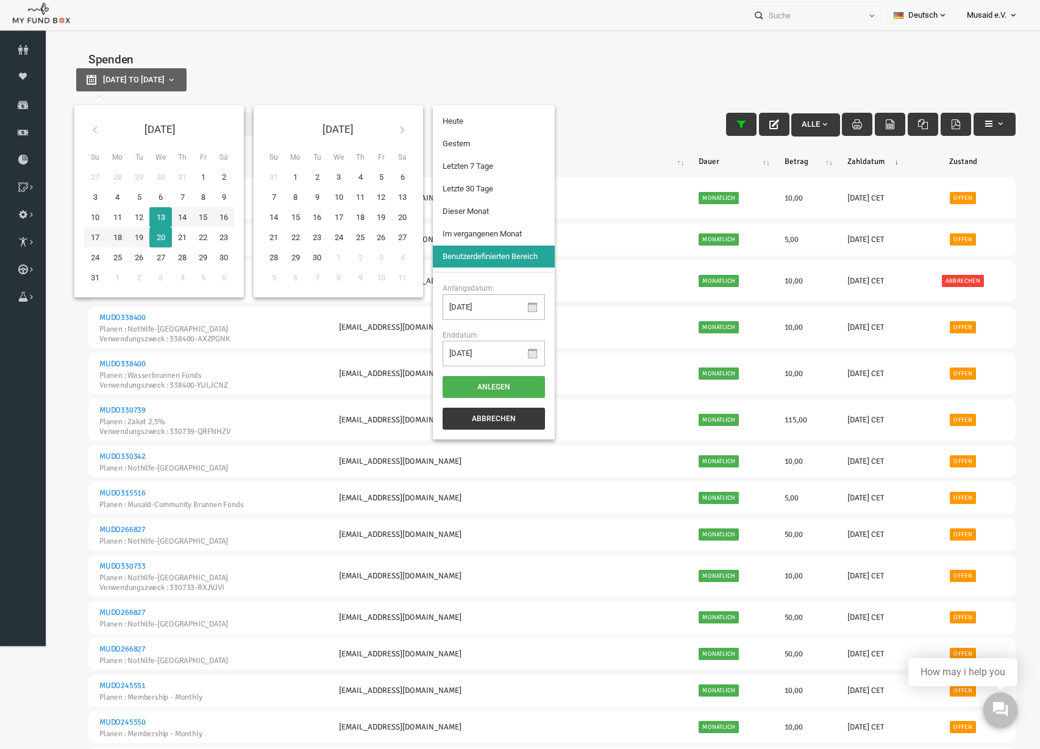
type input "[DATE]"
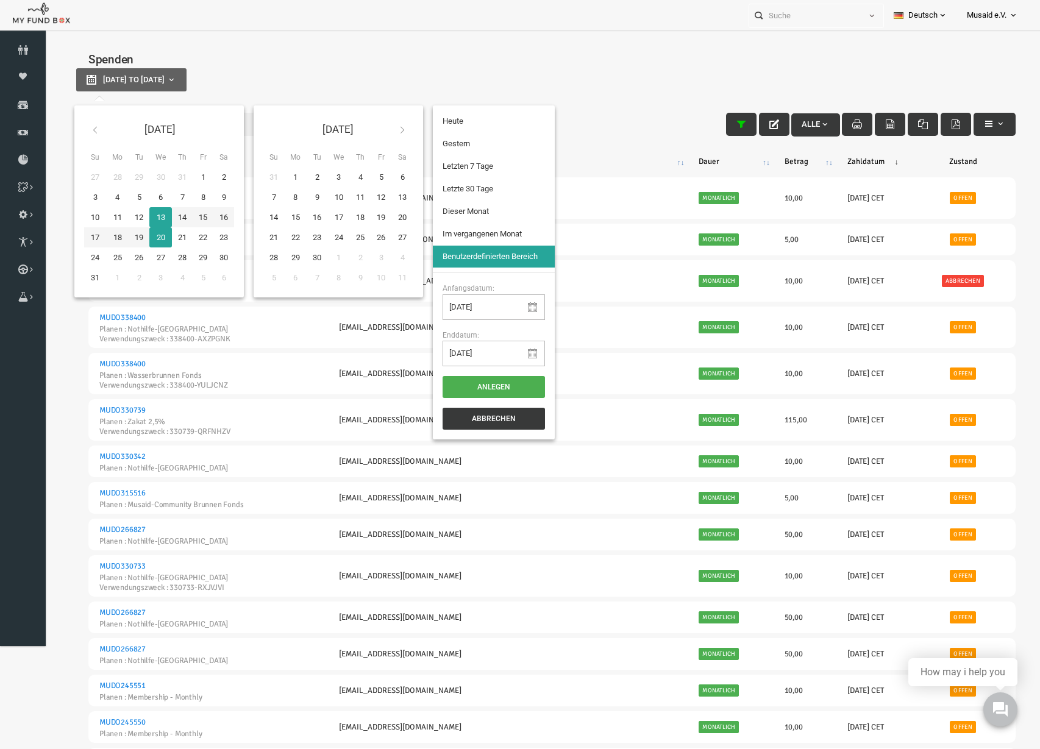
type input "[DATE]"
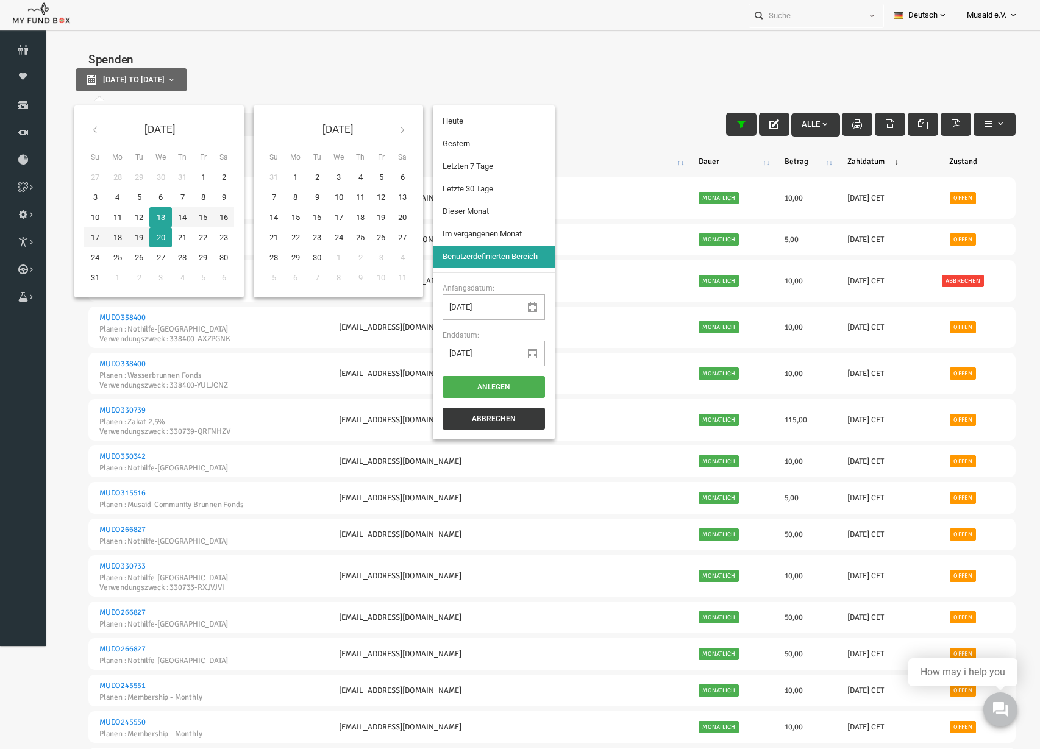
click at [447, 183] on li "Letzte 30 Tage" at bounding box center [474, 189] width 122 height 22
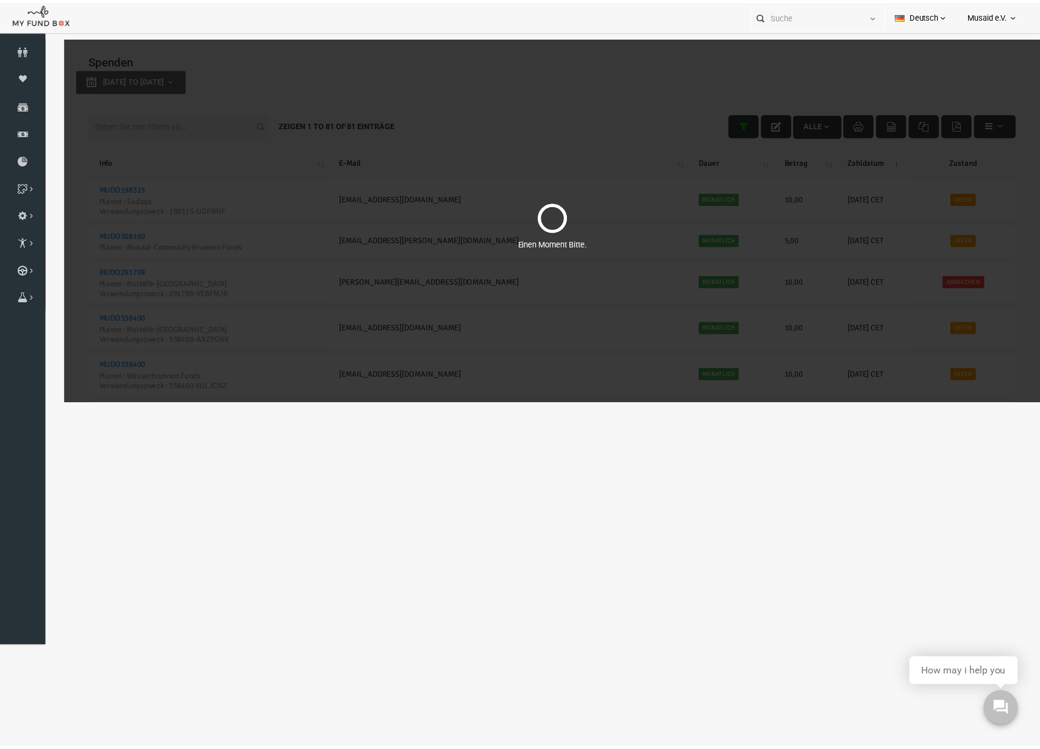
select select "100"
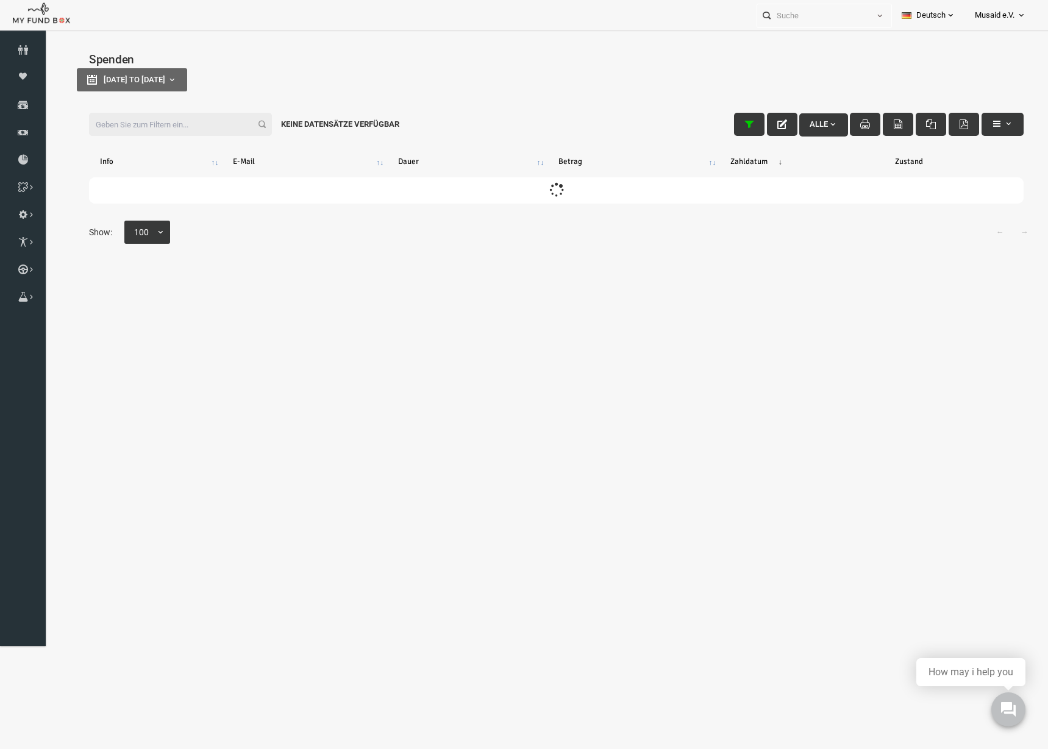
click at [142, 126] on input "Filter:" at bounding box center [159, 124] width 183 height 23
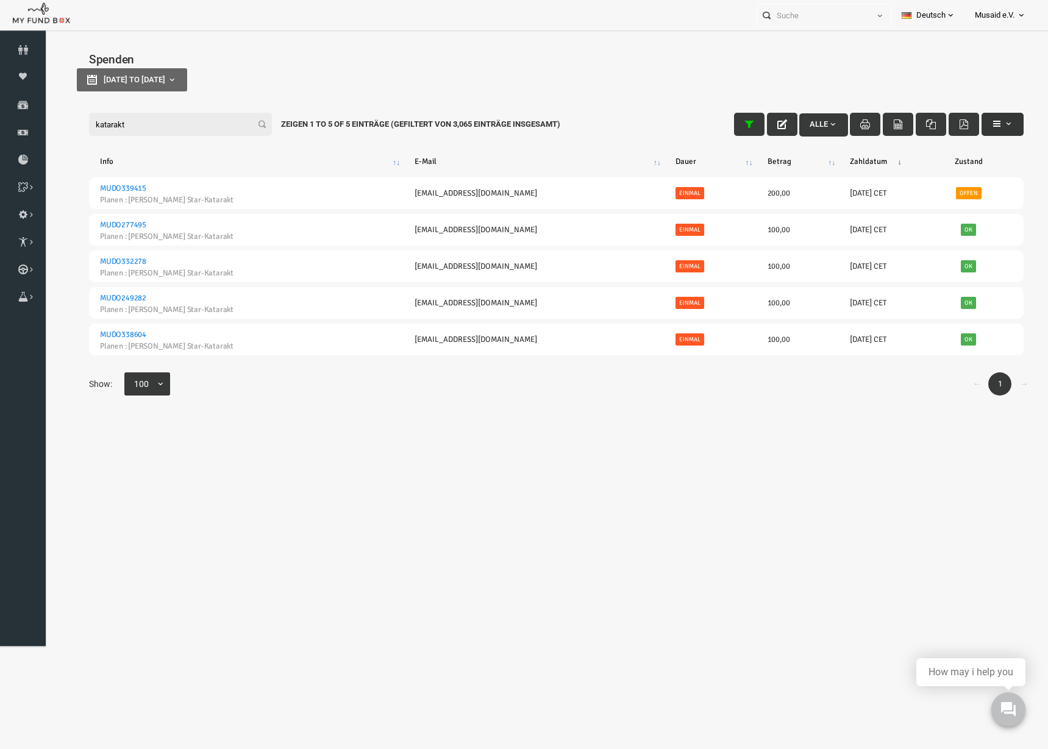
type input "katarakt"
click at [982, 119] on span "button" at bounding box center [987, 124] width 10 height 10
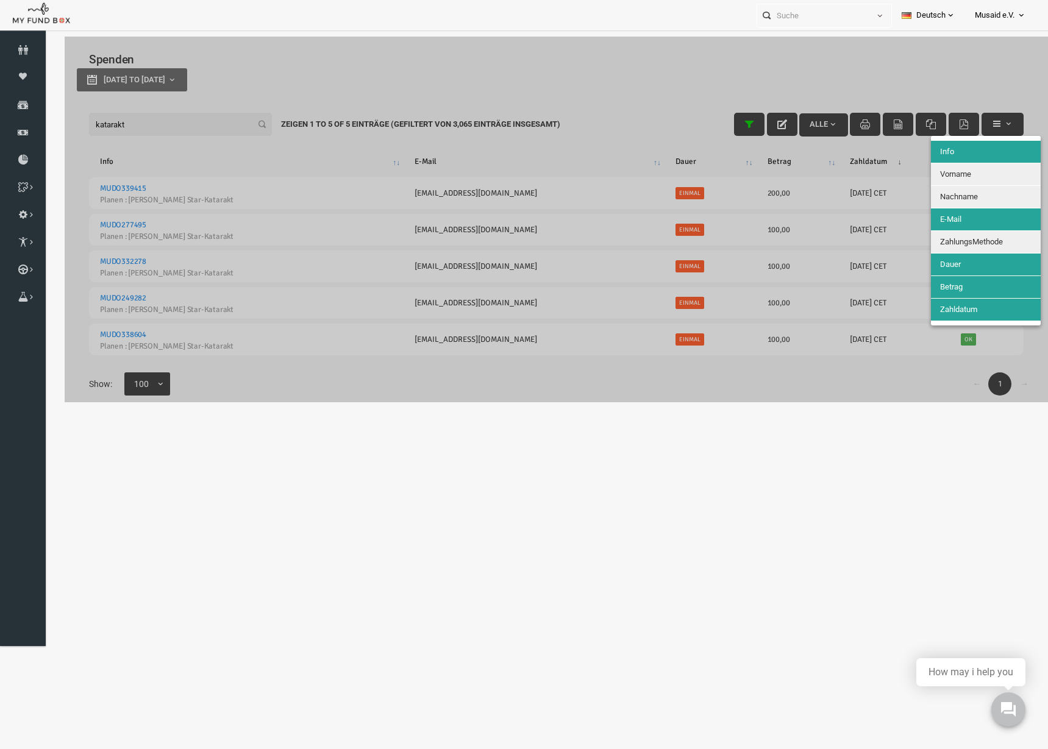
click at [955, 188] on button "Nachname" at bounding box center [965, 197] width 110 height 22
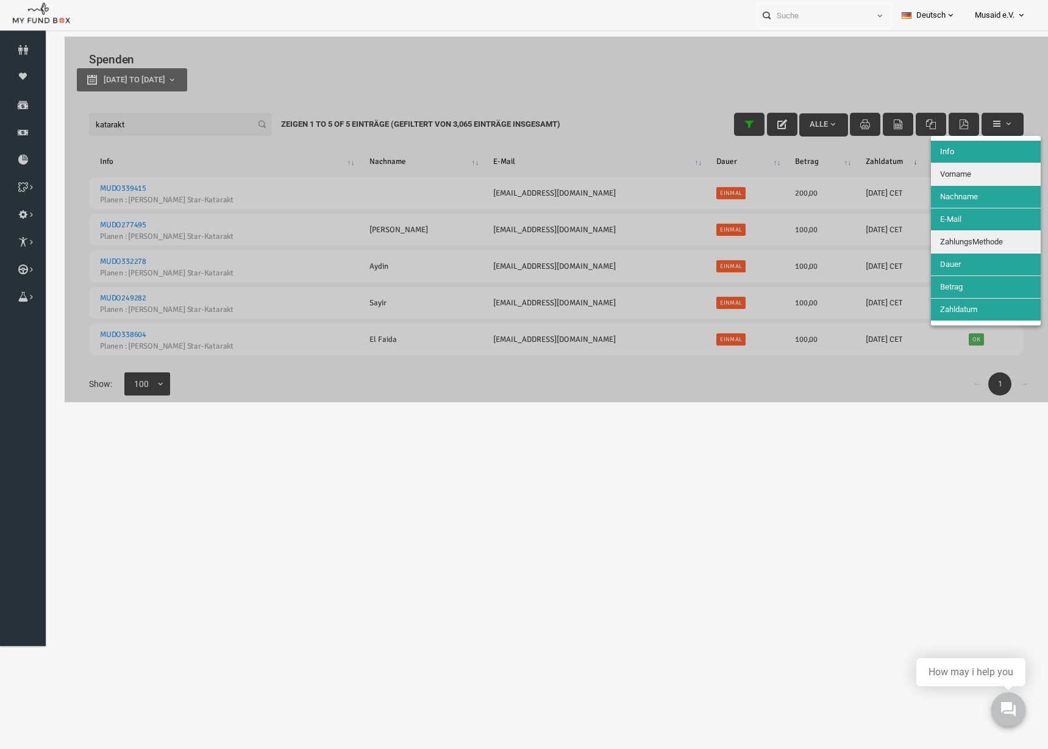
click at [956, 179] on button "Vorname" at bounding box center [965, 174] width 110 height 22
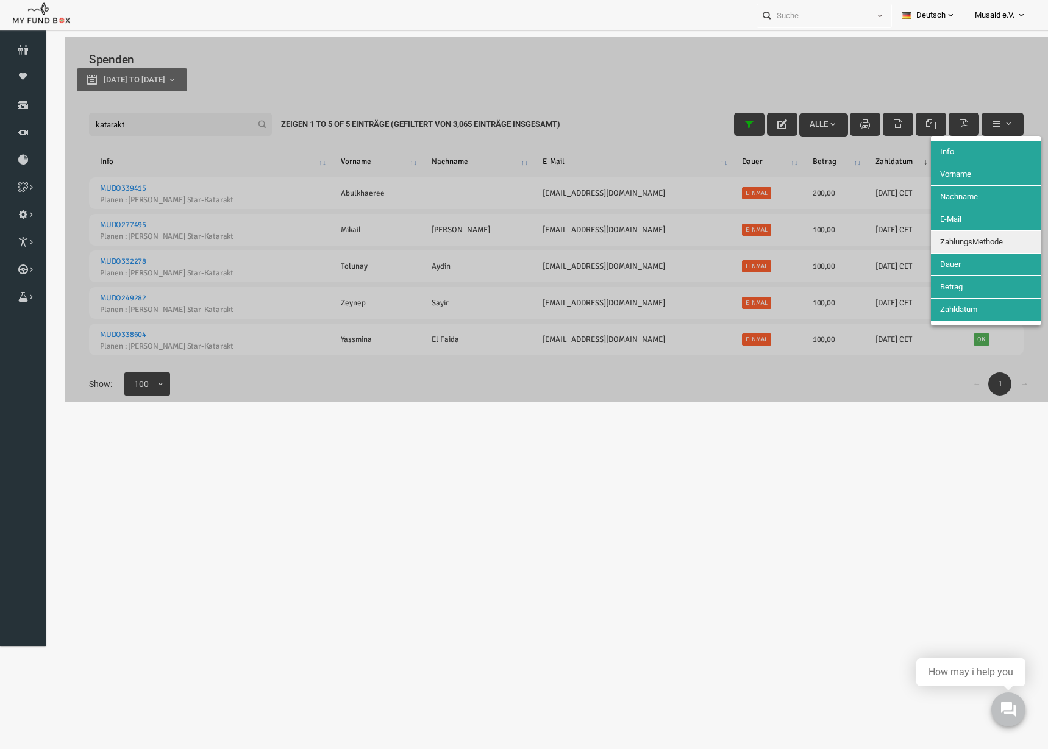
click at [943, 242] on span "ZahlungsMethode" at bounding box center [950, 241] width 63 height 9
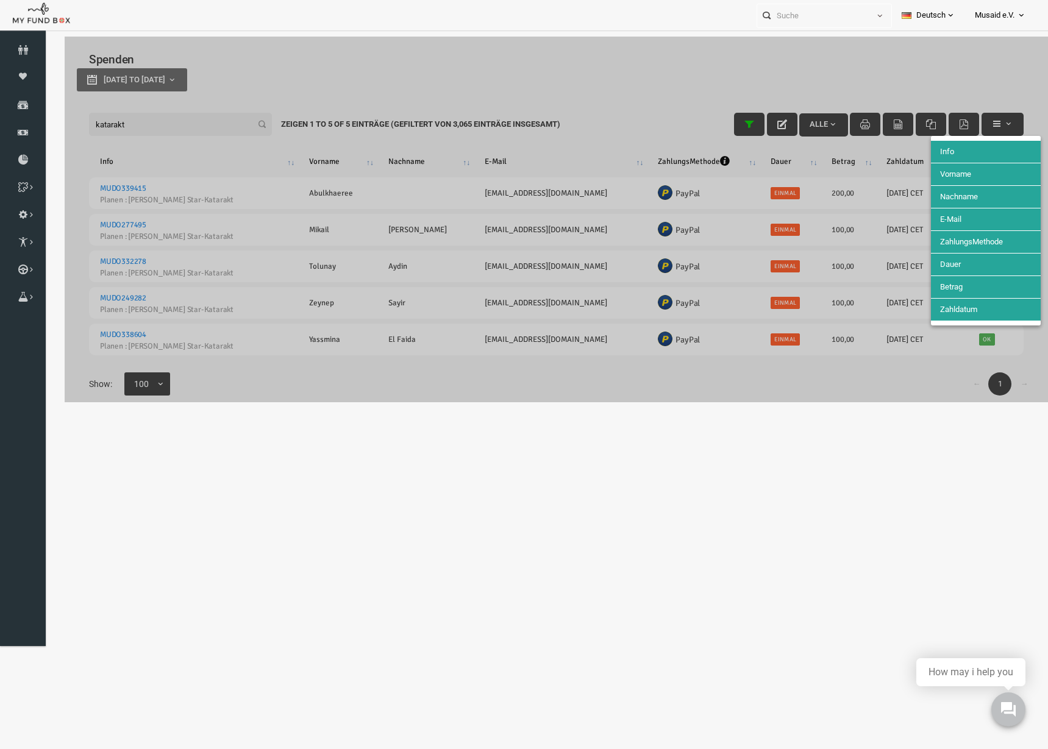
drag, startPoint x: 688, startPoint y: 207, endPoint x: 578, endPoint y: 182, distance: 113.0
click at [680, 205] on div at bounding box center [535, 220] width 983 height 366
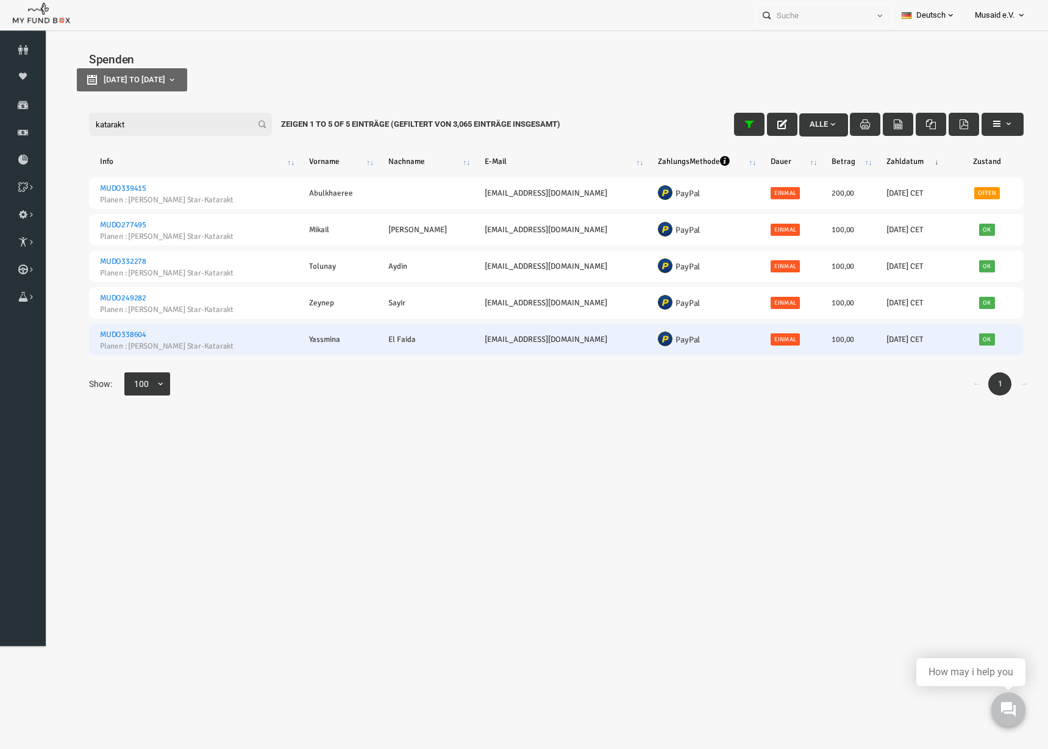
click at [87, 333] on link "MUDO338604" at bounding box center [102, 335] width 46 height 10
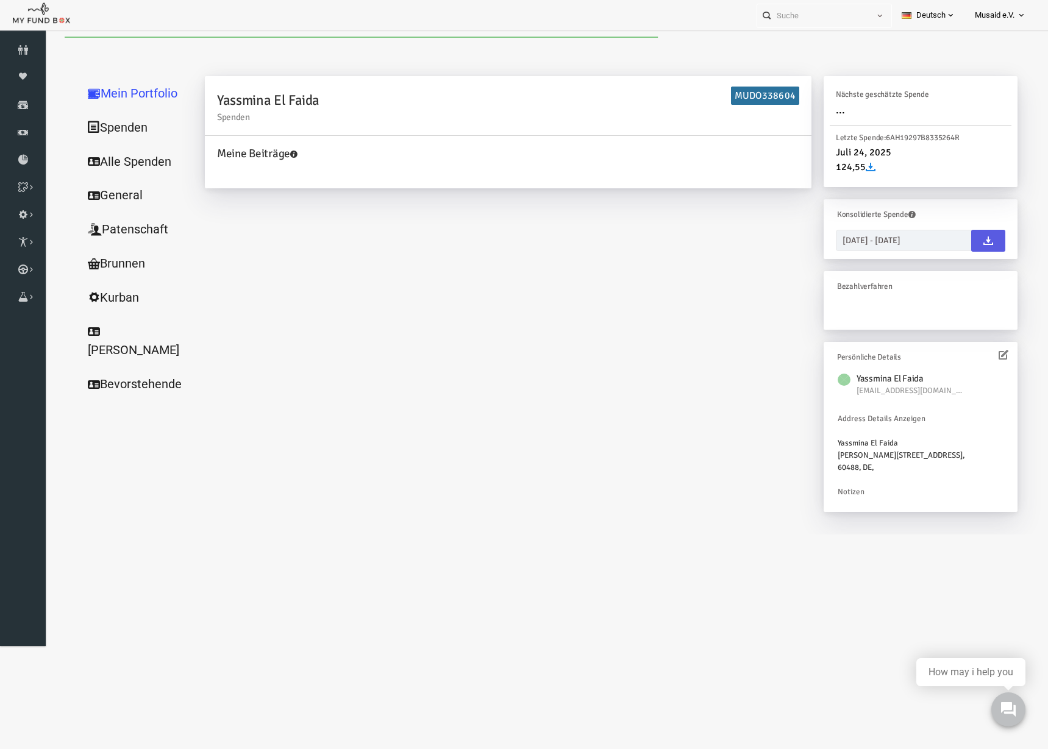
click at [125, 155] on link "Alle Spenden" at bounding box center [117, 161] width 122 height 35
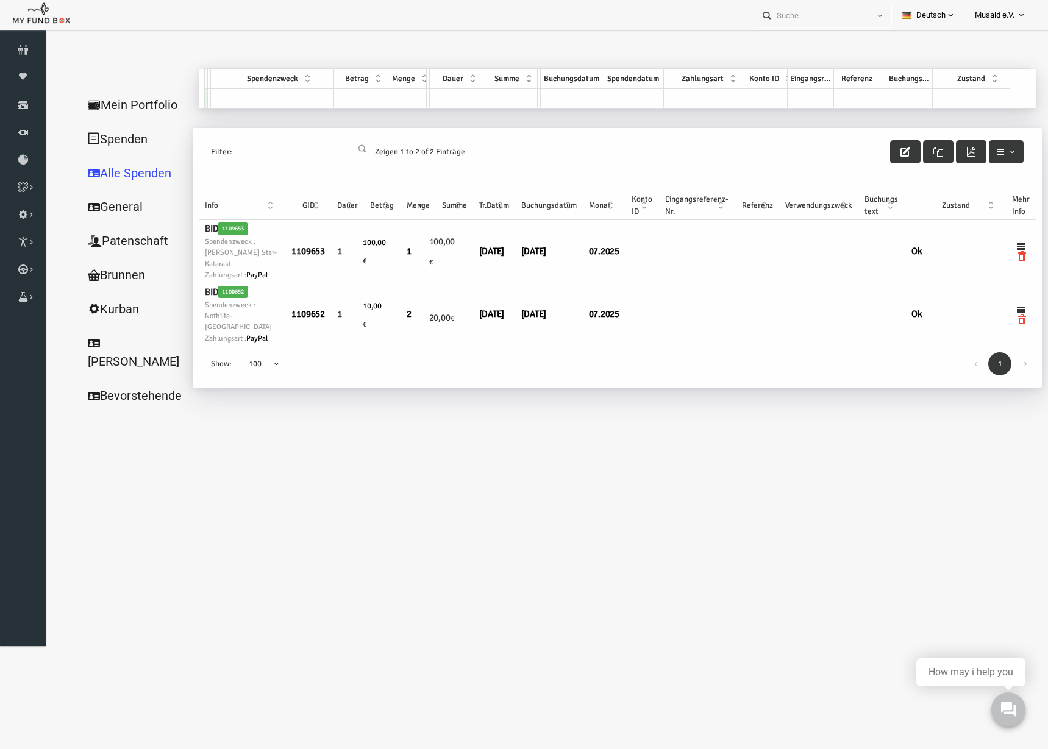
click at [112, 111] on link "Mein Portfolio" at bounding box center [117, 105] width 122 height 35
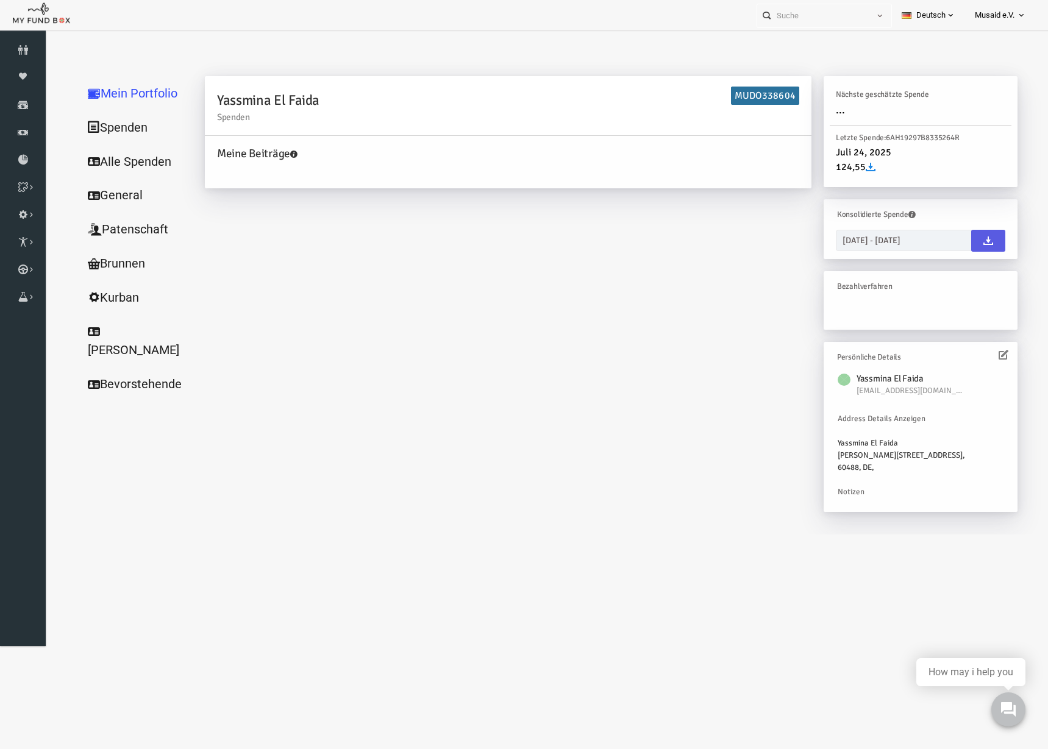
click at [978, 352] on icon at bounding box center [983, 355] width 10 height 10
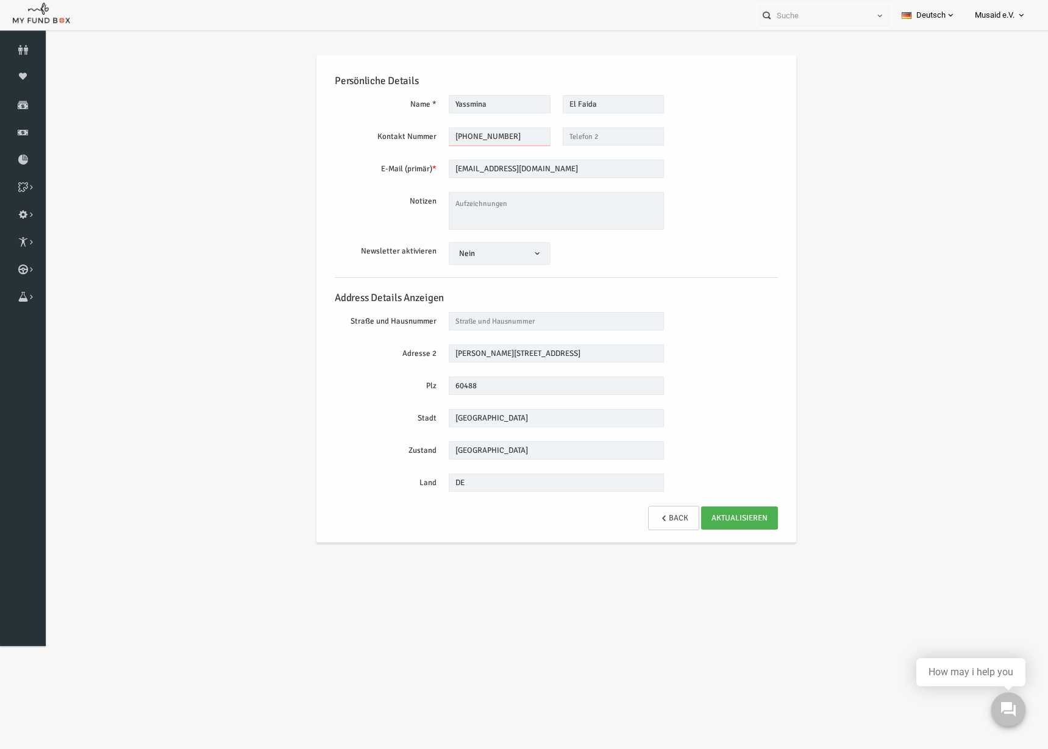
click at [456, 138] on input "[PHONE_NUMBER]" at bounding box center [479, 136] width 102 height 18
click at [831, 19] on input "text" at bounding box center [813, 15] width 112 height 23
click at [848, 49] on div "[PERSON_NAME] MUDO249282" at bounding box center [818, 39] width 143 height 25
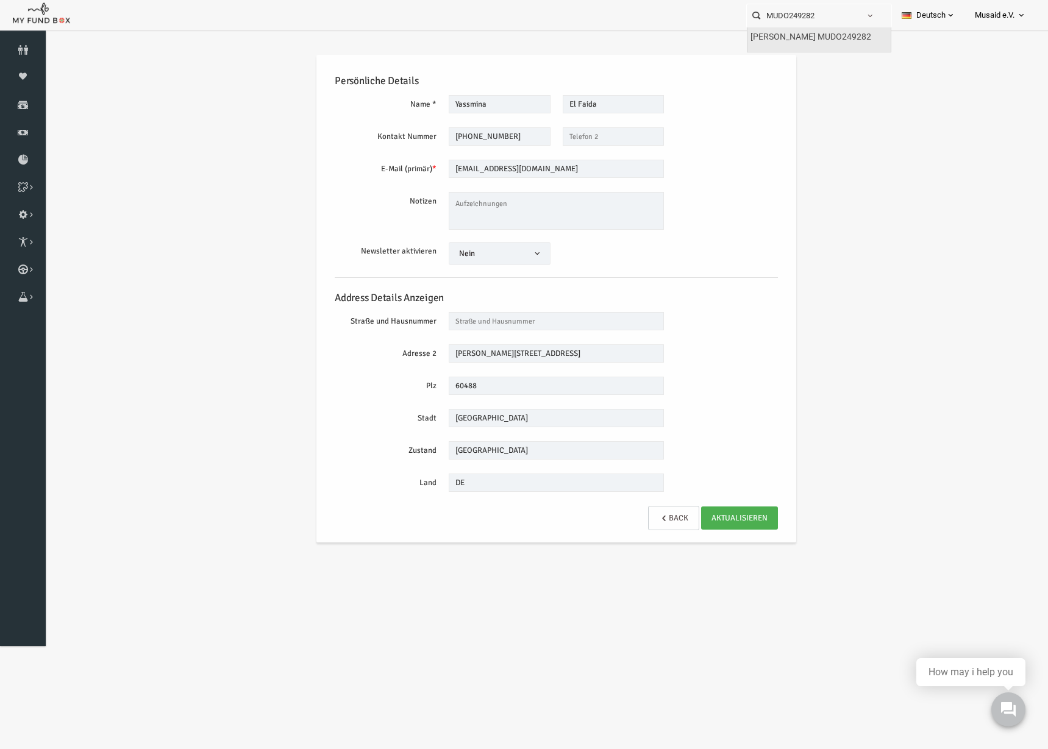
type input "[PERSON_NAME] MUDO249282"
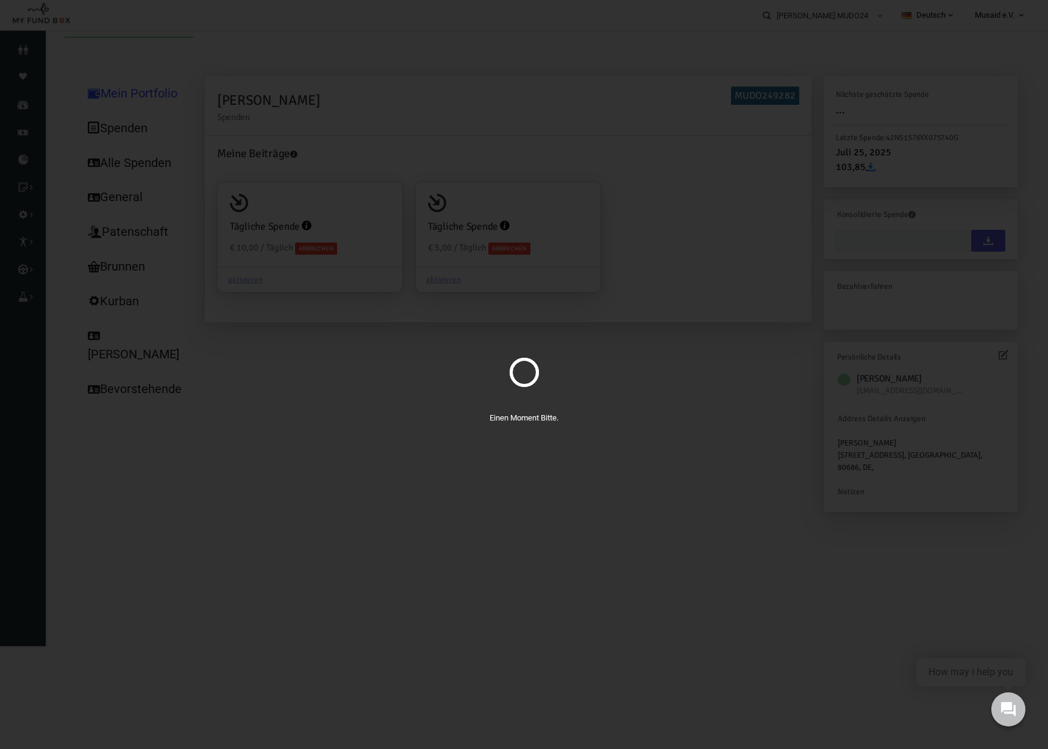
type input "[DATE] - [DATE]"
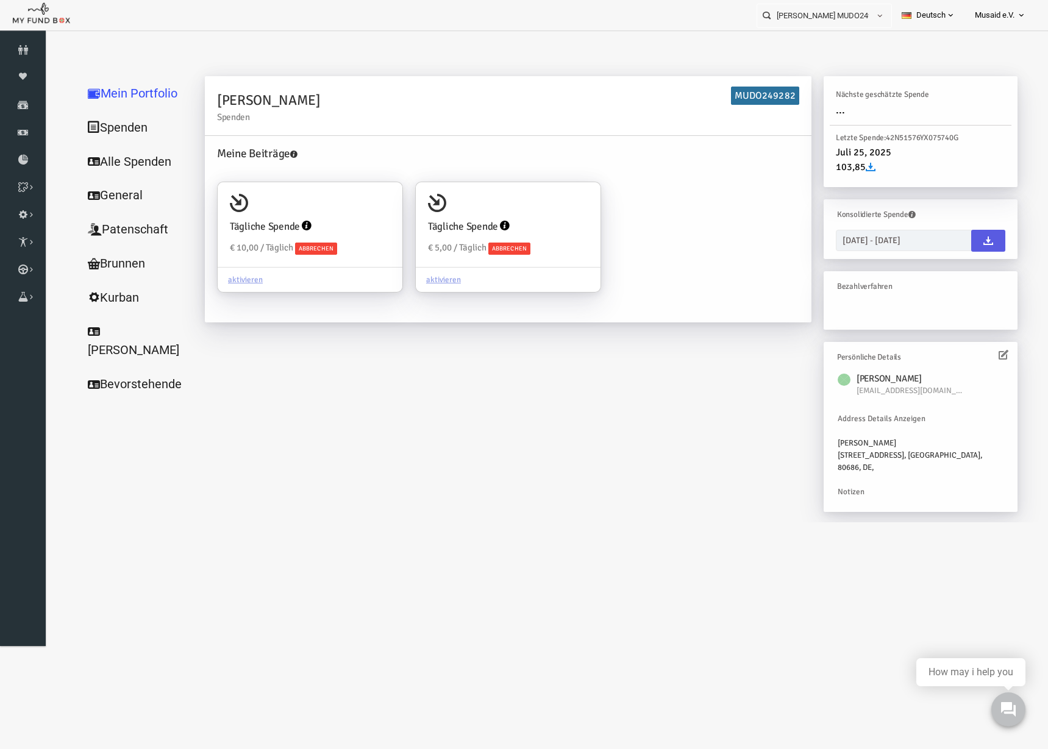
click at [978, 353] on icon at bounding box center [983, 355] width 10 height 10
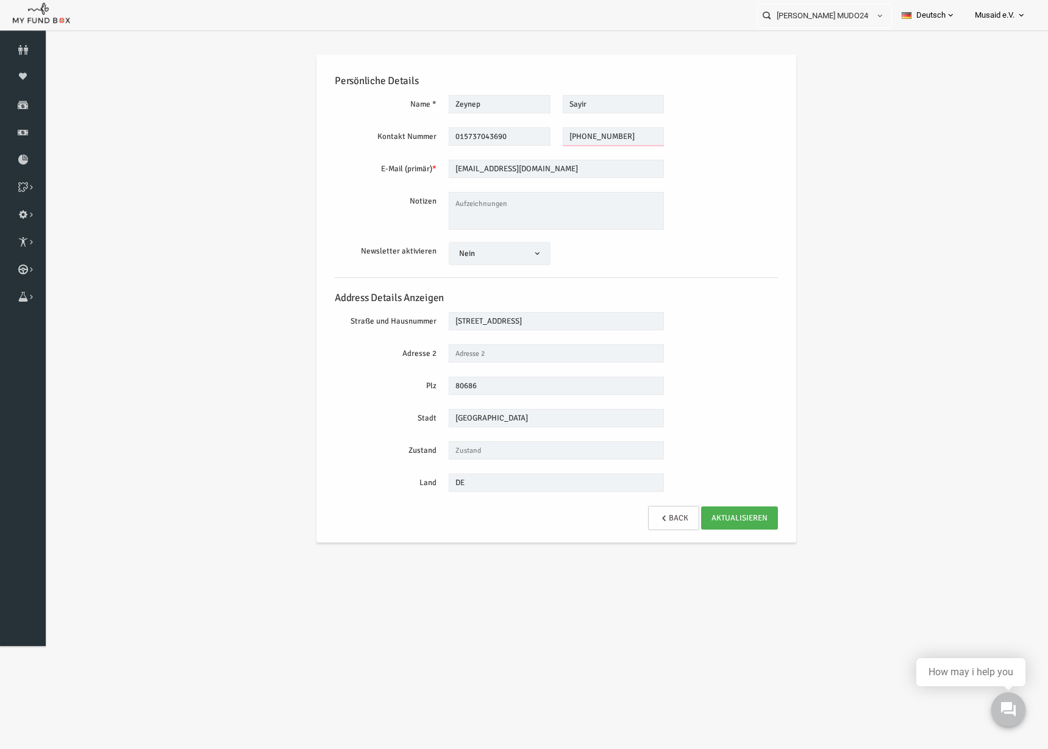
click at [569, 135] on input "[PHONE_NUMBER]" at bounding box center [593, 136] width 102 height 18
click at [810, 9] on input "[PERSON_NAME] MUDO249282" at bounding box center [813, 15] width 112 height 23
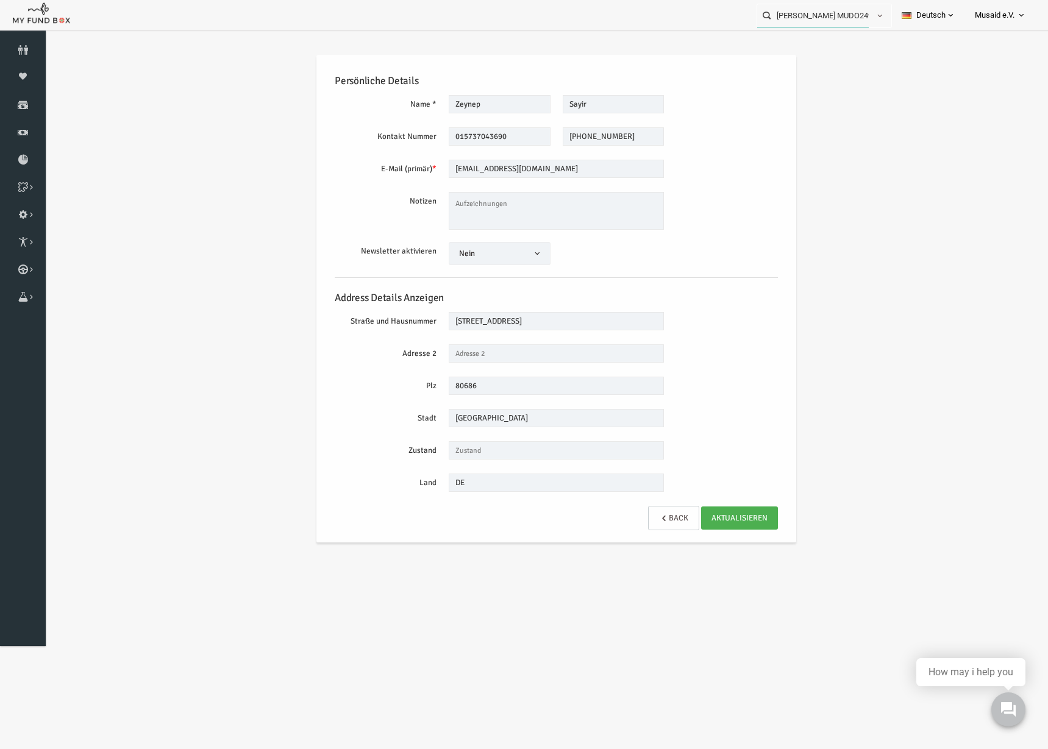
click at [810, 9] on input "[PERSON_NAME] MUDO249282" at bounding box center [813, 15] width 112 height 23
click at [817, 50] on div "[PERSON_NAME] MUDO332278" at bounding box center [818, 39] width 143 height 25
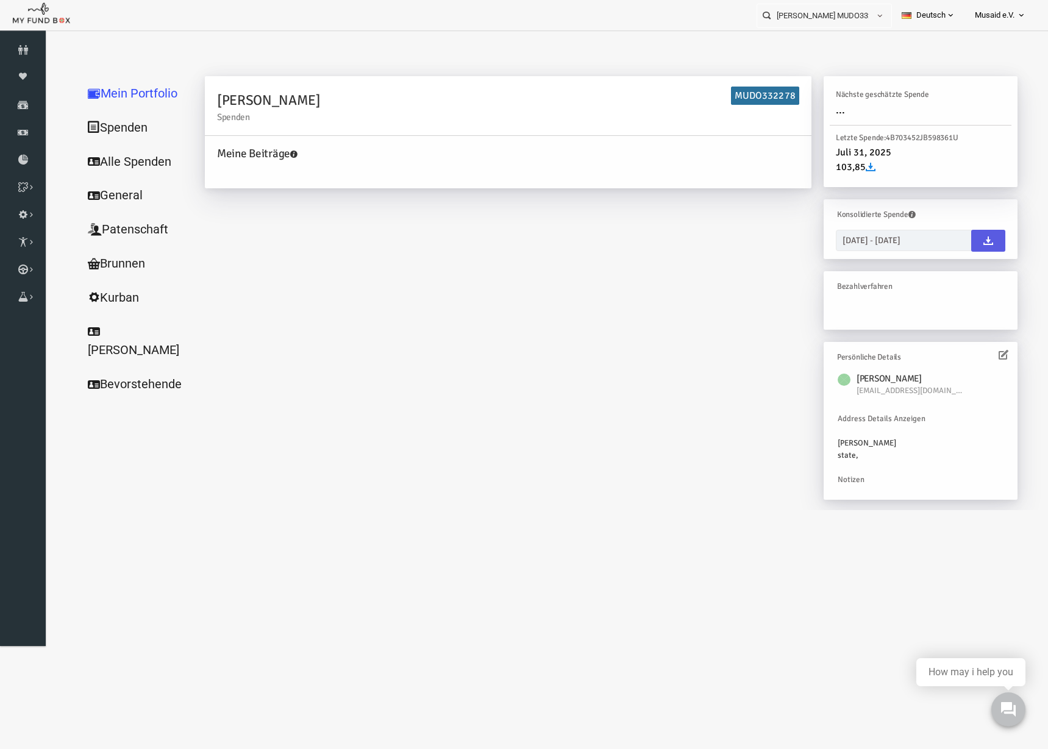
click at [978, 353] on icon at bounding box center [983, 355] width 10 height 10
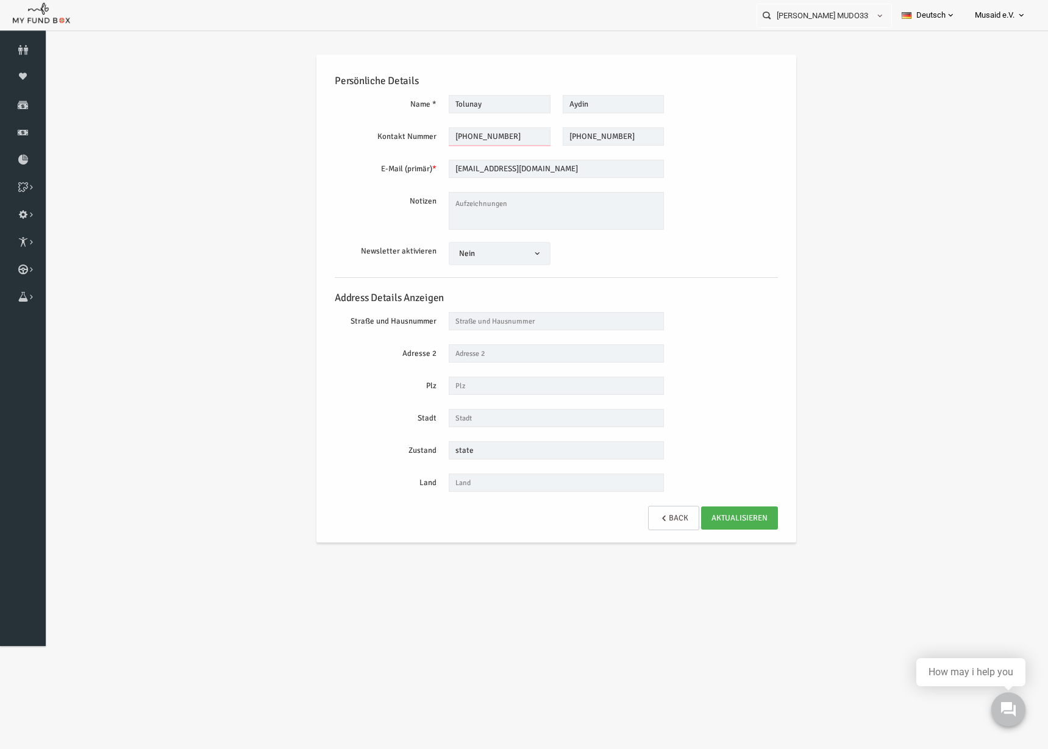
click at [474, 138] on input "[PHONE_NUMBER]" at bounding box center [479, 136] width 102 height 18
click at [811, 5] on input "[PERSON_NAME] MUDO332278" at bounding box center [813, 15] width 112 height 23
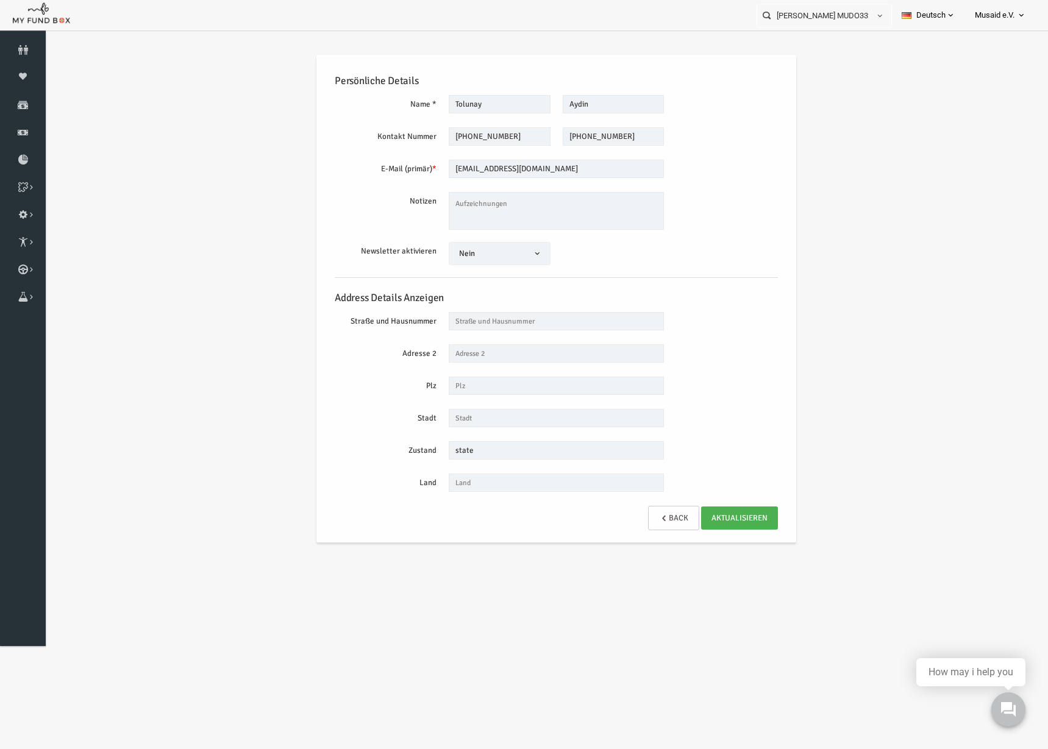
click at [811, 5] on input "[PERSON_NAME] MUDO332278" at bounding box center [813, 15] width 112 height 23
click at [808, 38] on label "[PERSON_NAME] MUDO277495" at bounding box center [810, 36] width 121 height 13
type input "[PERSON_NAME] MUDO277495"
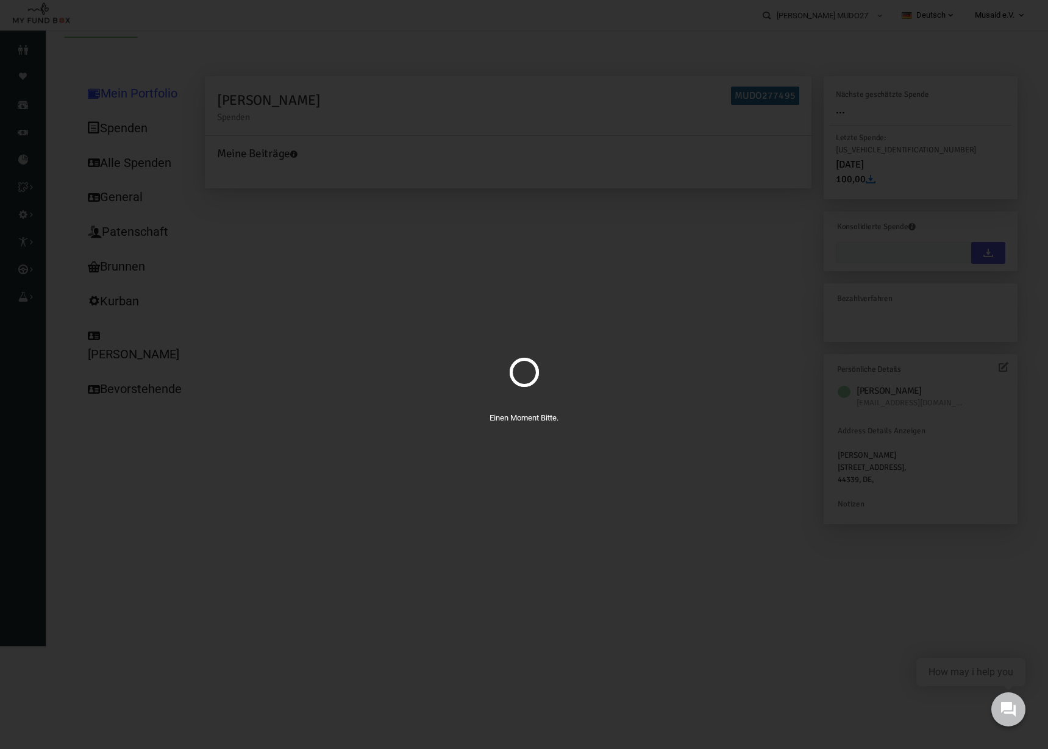
type input "[DATE] - [DATE]"
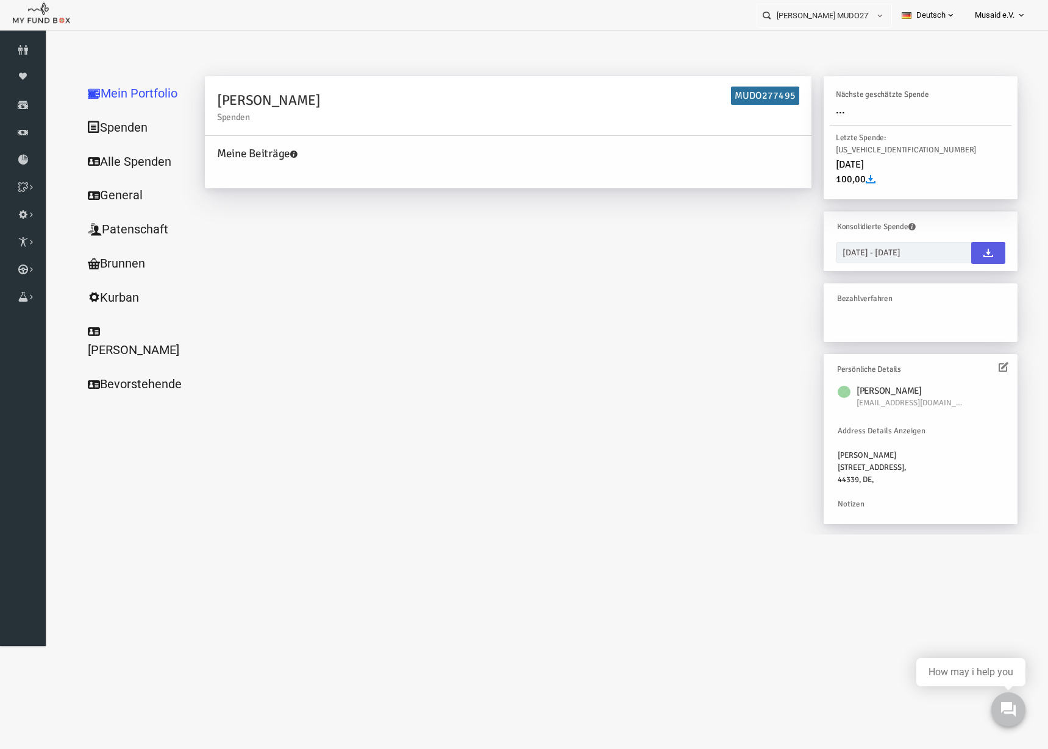
click at [978, 362] on icon at bounding box center [983, 367] width 10 height 10
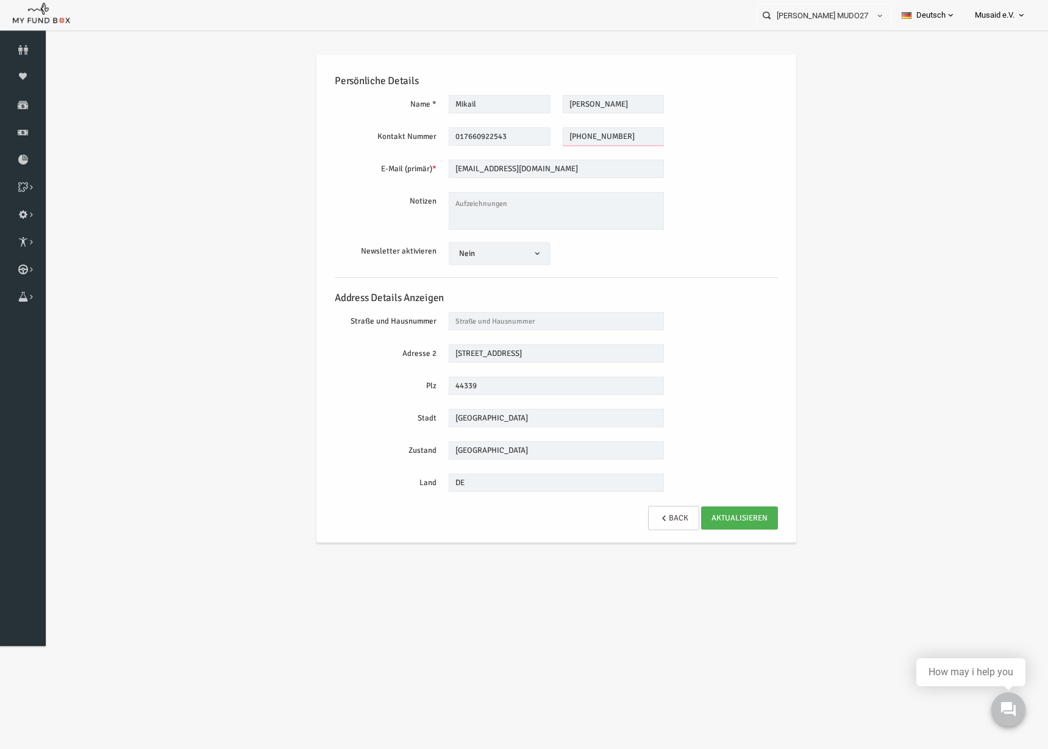
click at [600, 140] on input "[PHONE_NUMBER]" at bounding box center [593, 136] width 102 height 18
click at [4, 108] on icon at bounding box center [23, 105] width 46 height 10
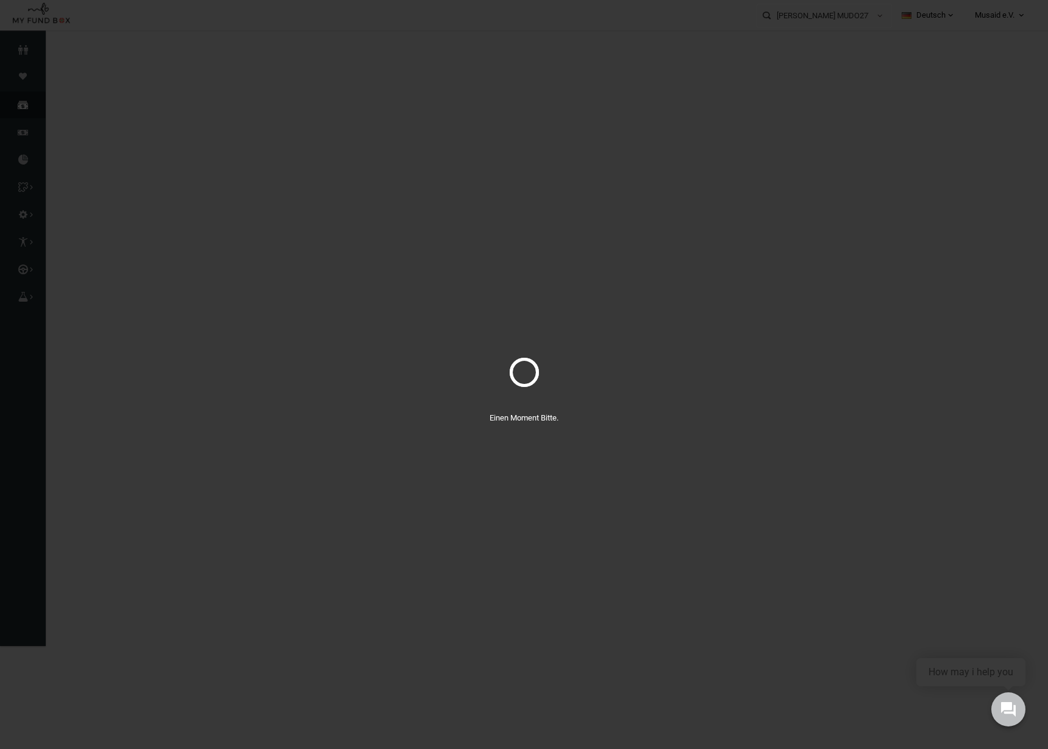
select select "100"
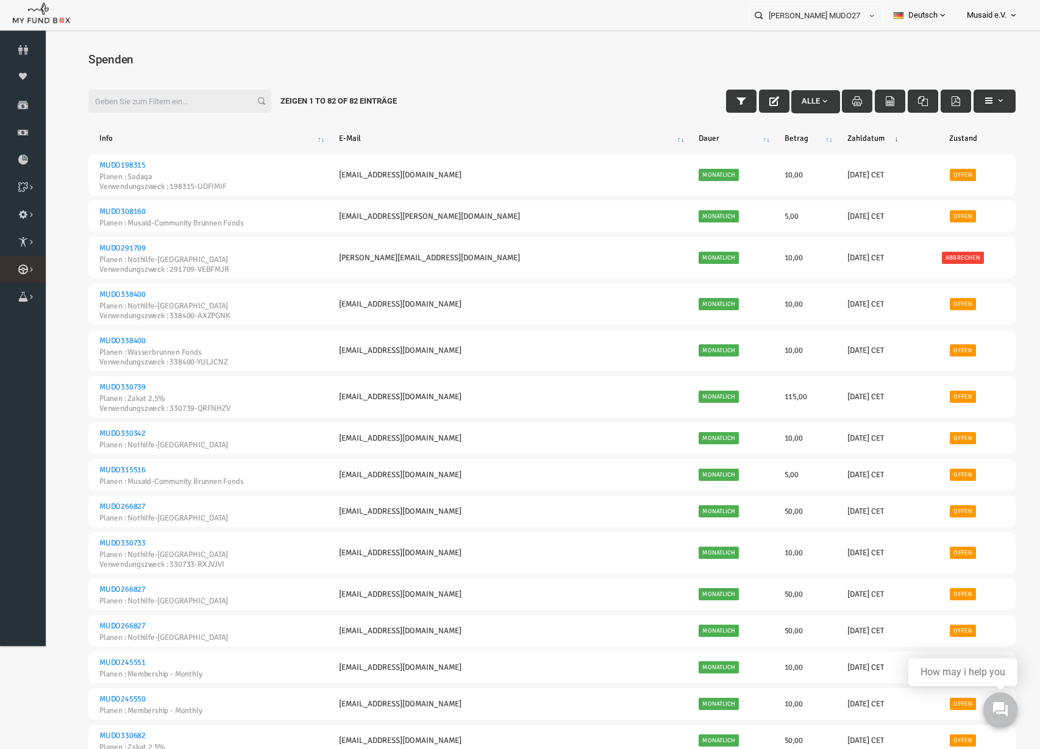
click at [0, 0] on link "Kurban Liste" at bounding box center [0, 0] width 0 height 0
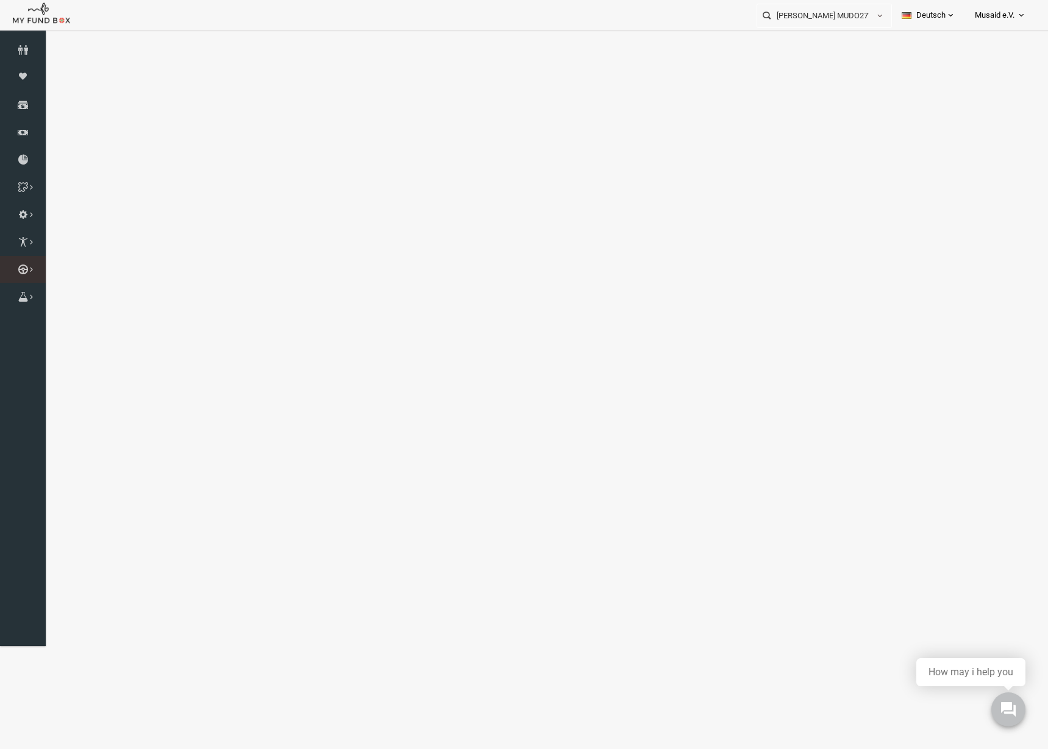
select select "100"
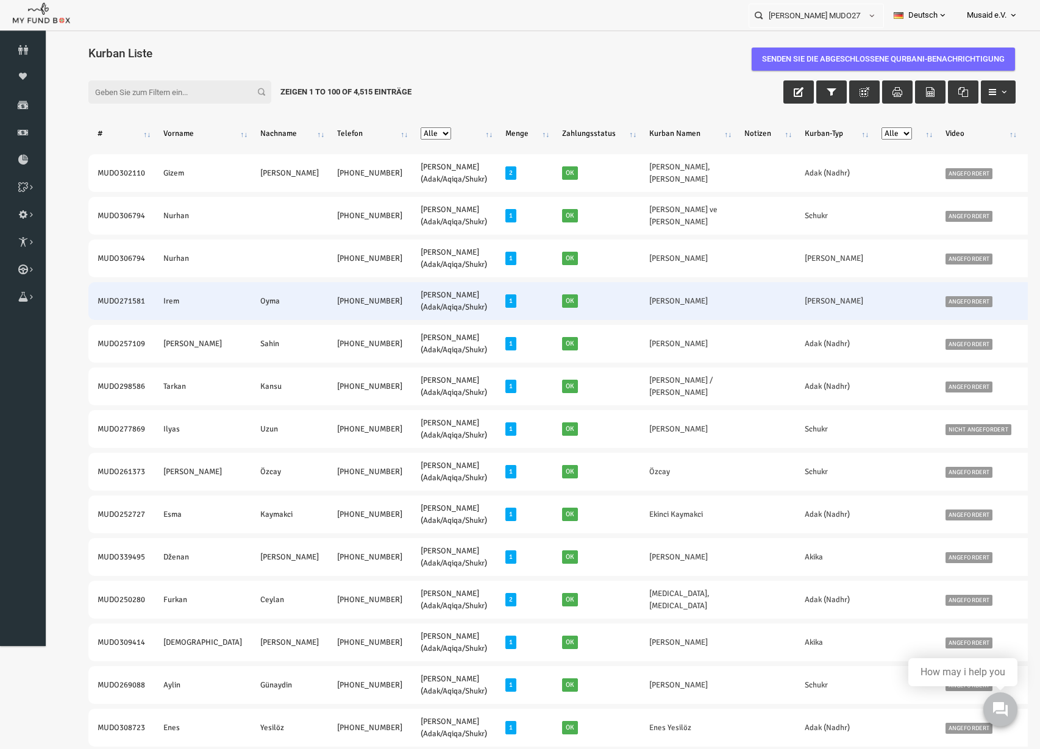
click at [852, 294] on td at bounding box center [884, 301] width 64 height 38
